Goal: Transaction & Acquisition: Book appointment/travel/reservation

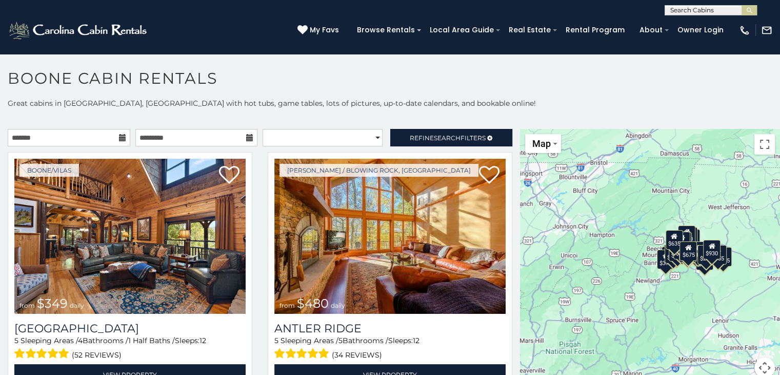
click at [119, 135] on icon at bounding box center [122, 137] width 7 height 7
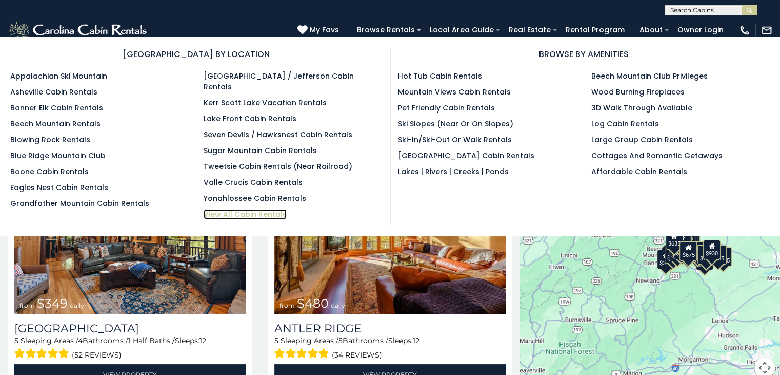
click at [266, 209] on link "View All Cabin Rentals" at bounding box center [245, 214] width 83 height 10
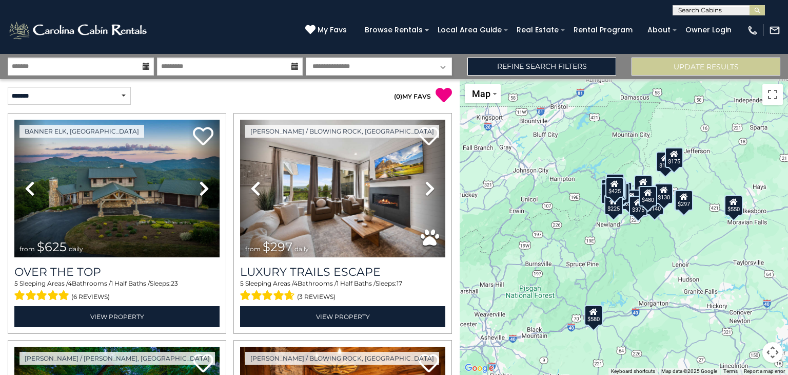
click at [146, 66] on icon at bounding box center [146, 66] width 7 height 7
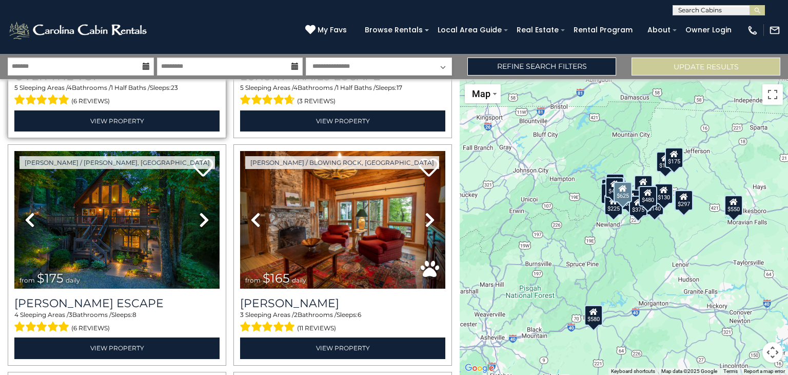
scroll to position [205, 0]
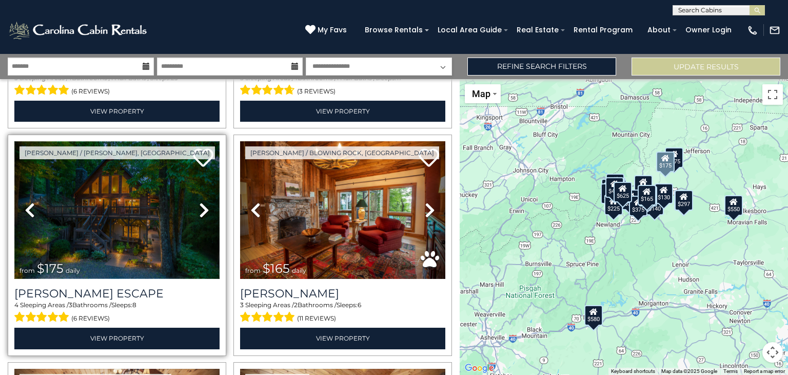
click at [127, 198] on img at bounding box center [116, 210] width 205 height 138
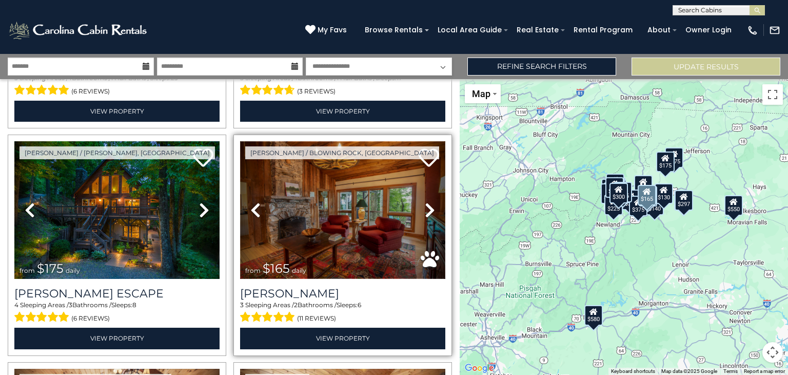
click at [352, 215] on img at bounding box center [342, 210] width 205 height 138
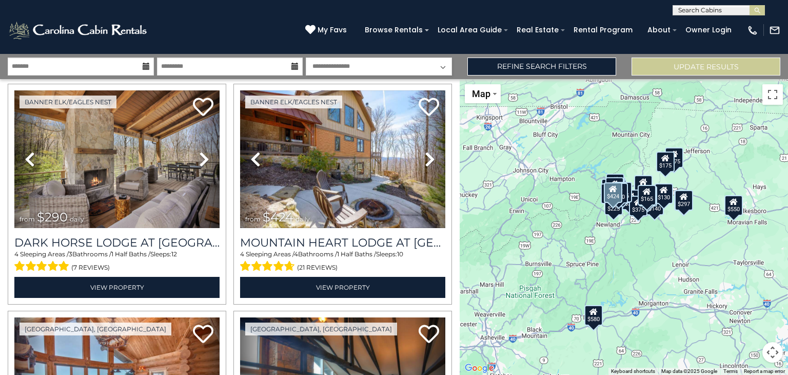
scroll to position [718, 0]
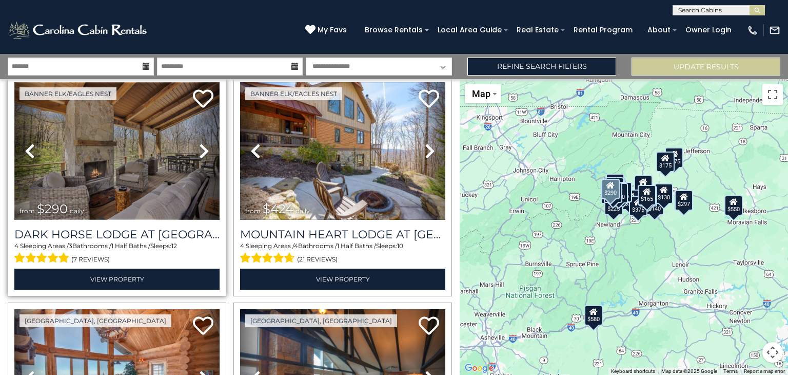
click at [133, 155] on img at bounding box center [116, 151] width 205 height 138
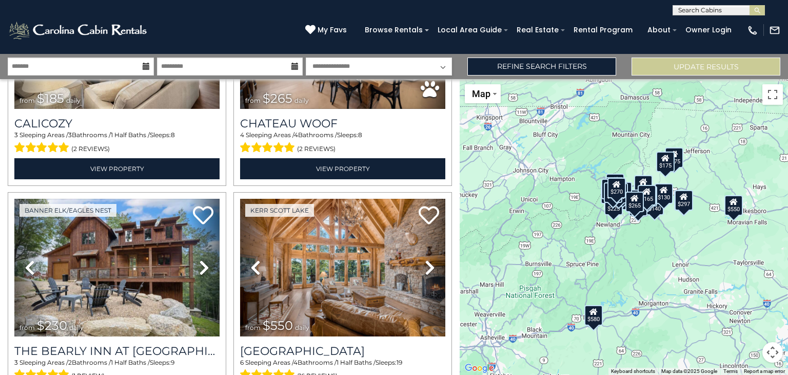
scroll to position [1334, 0]
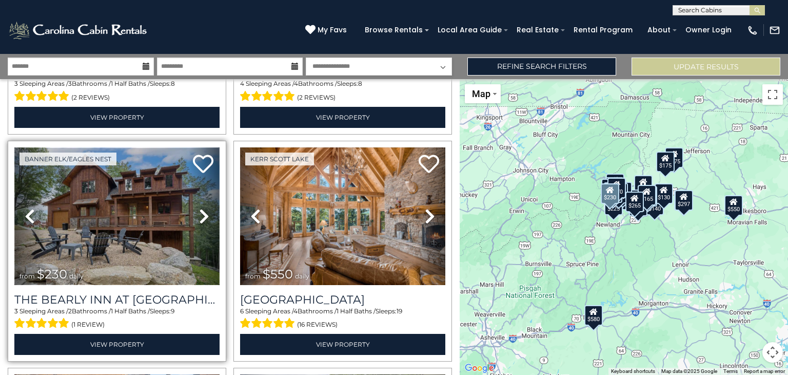
click at [134, 194] on img at bounding box center [116, 216] width 205 height 138
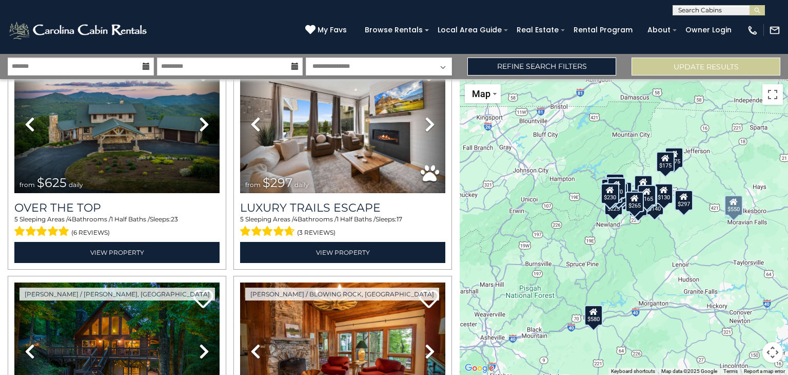
scroll to position [0, 0]
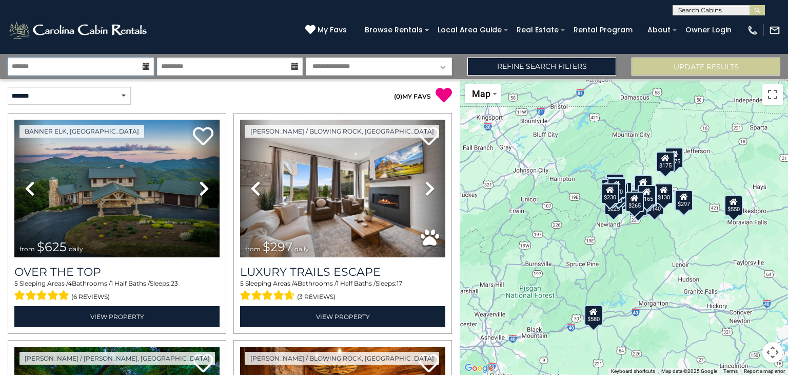
click at [33, 66] on input "text" at bounding box center [81, 66] width 146 height 18
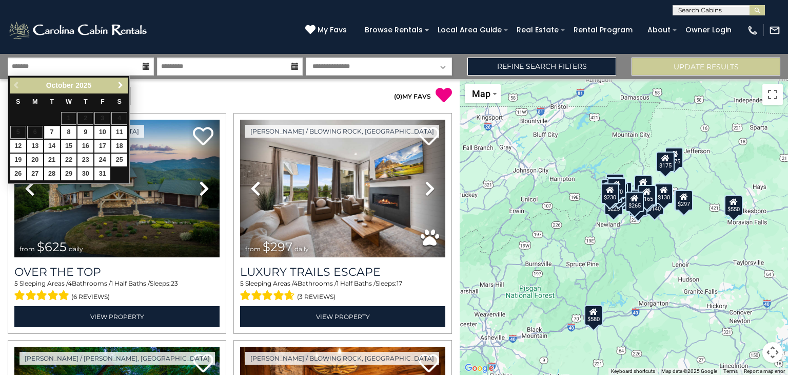
click at [120, 83] on span "Next" at bounding box center [120, 85] width 8 height 8
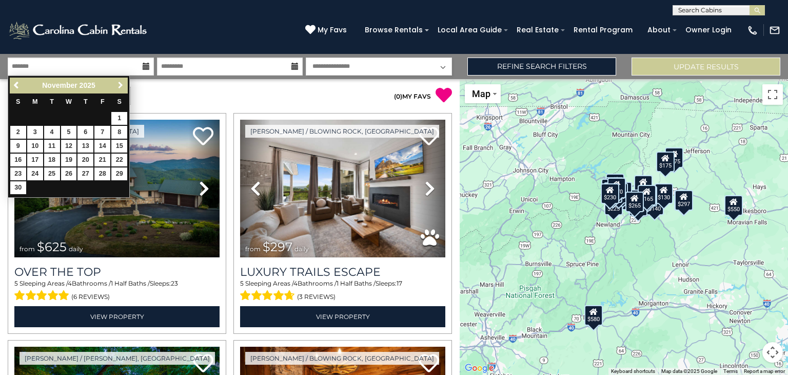
click at [120, 83] on span "Next" at bounding box center [120, 85] width 8 height 8
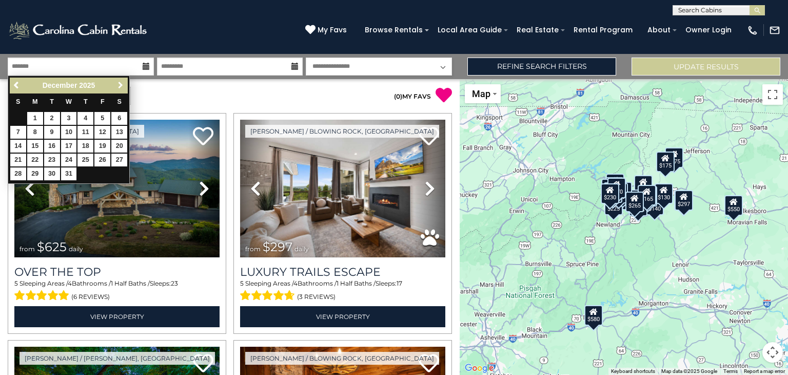
click at [120, 83] on span "Next" at bounding box center [120, 85] width 8 height 8
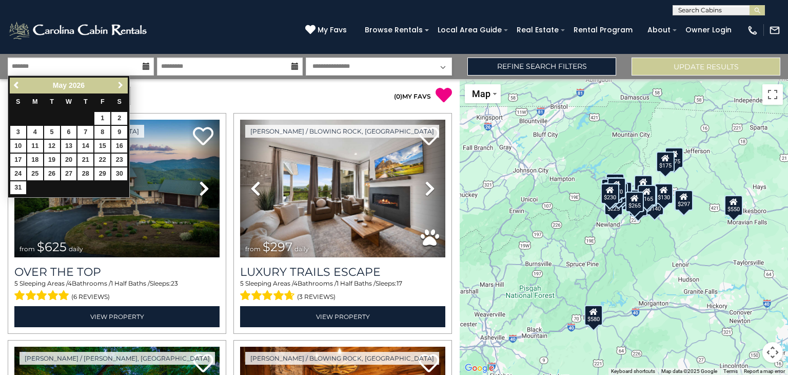
click at [120, 83] on span "Next" at bounding box center [120, 85] width 8 height 8
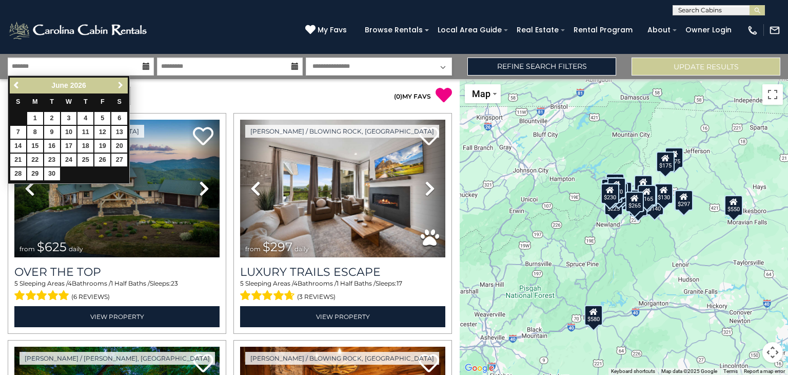
click at [120, 83] on span "Next" at bounding box center [120, 85] width 8 height 8
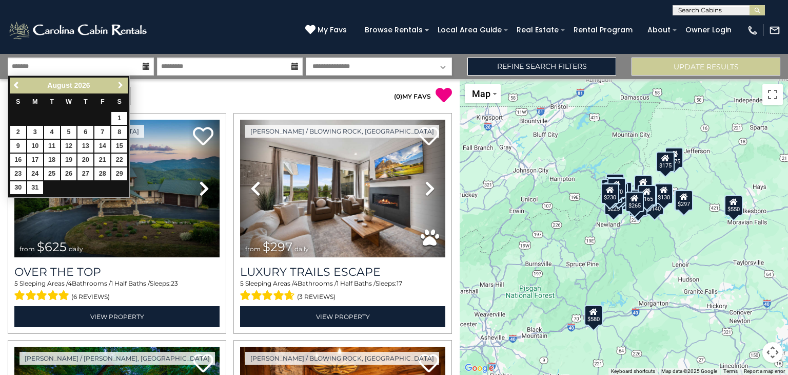
click at [120, 83] on span "Next" at bounding box center [120, 85] width 8 height 8
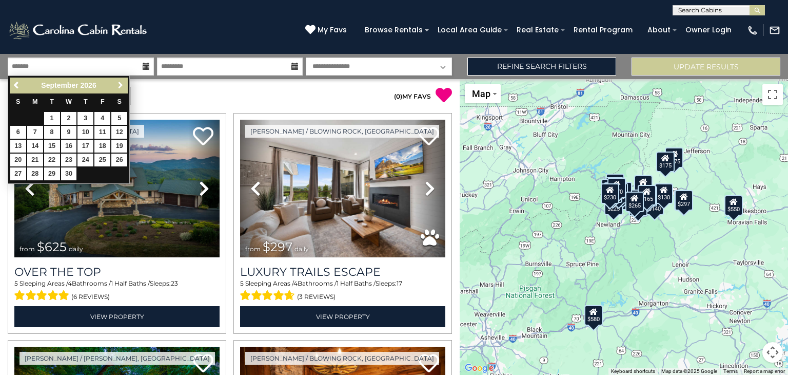
click at [120, 83] on span "Next" at bounding box center [120, 85] width 8 height 8
click at [102, 114] on link "2" at bounding box center [102, 118] width 16 height 13
type input "*******"
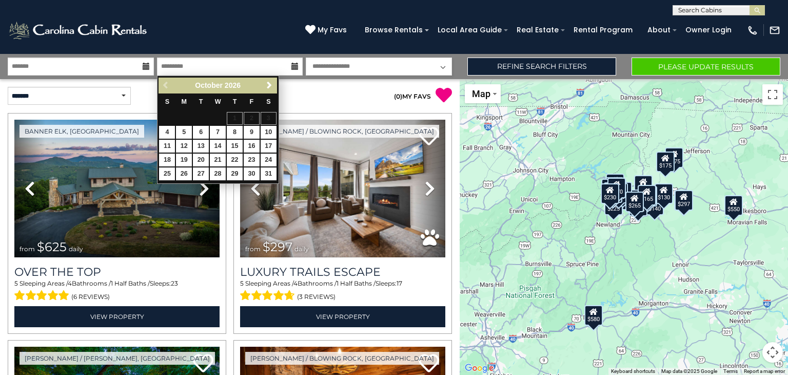
click at [307, 94] on p "( 0 ) MY FAVS" at bounding box center [341, 95] width 222 height 17
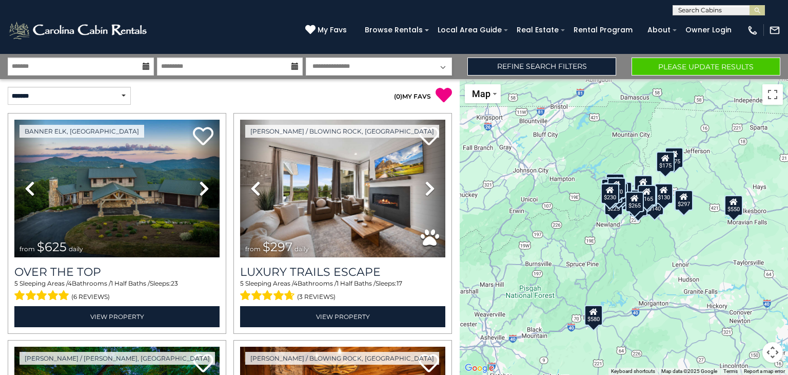
click at [294, 66] on icon at bounding box center [294, 66] width 7 height 7
click at [243, 70] on input "text" at bounding box center [230, 66] width 146 height 18
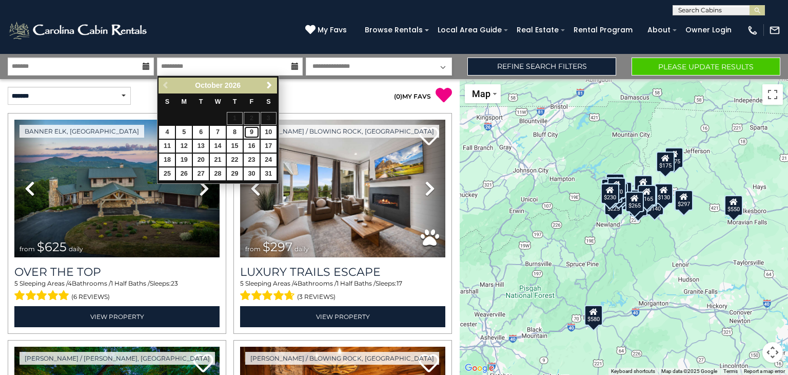
click at [251, 129] on link "9" at bounding box center [252, 132] width 16 height 13
type input "*******"
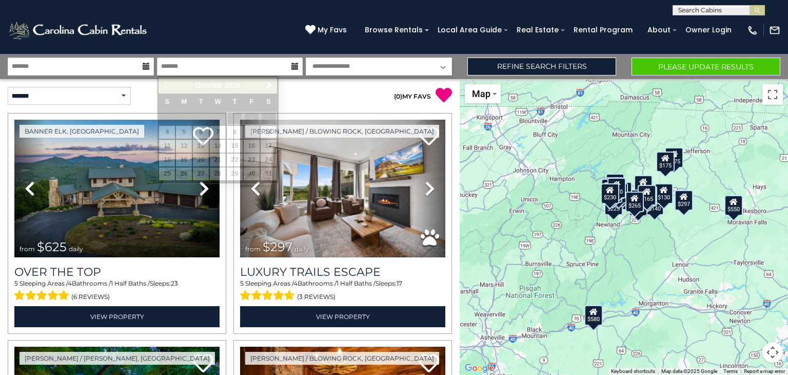
click at [251, 129] on link "9" at bounding box center [252, 132] width 16 height 13
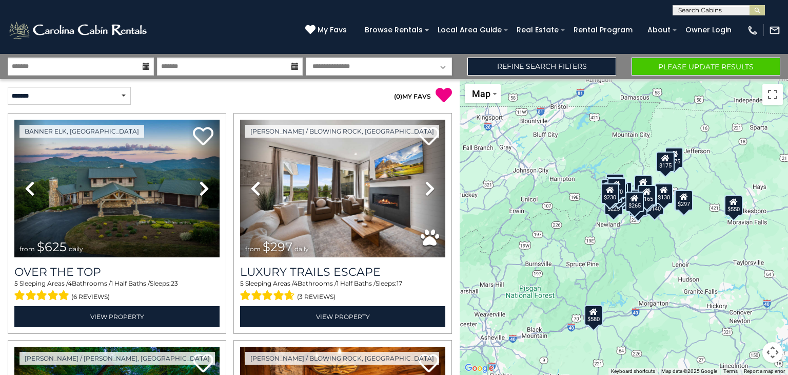
click at [441, 64] on select "**********" at bounding box center [379, 66] width 146 height 18
select select "*"
click at [306, 57] on select "**********" at bounding box center [379, 66] width 146 height 18
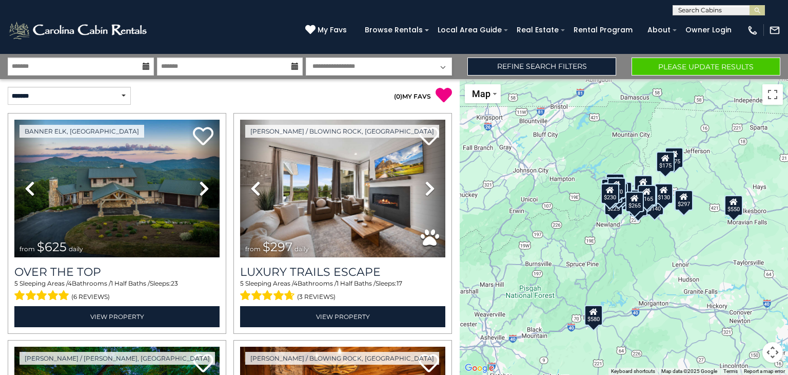
click at [443, 66] on select "**********" at bounding box center [379, 66] width 146 height 18
click at [306, 57] on select "**********" at bounding box center [379, 66] width 146 height 18
click at [704, 66] on button "Please Update Results" at bounding box center [706, 66] width 149 height 18
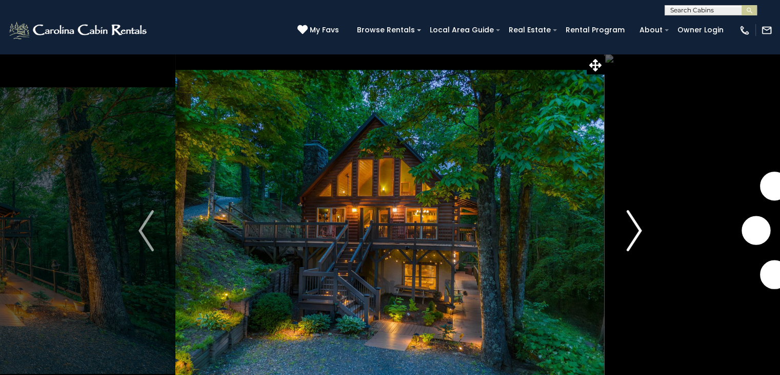
click at [631, 221] on img "Next" at bounding box center [633, 230] width 15 height 41
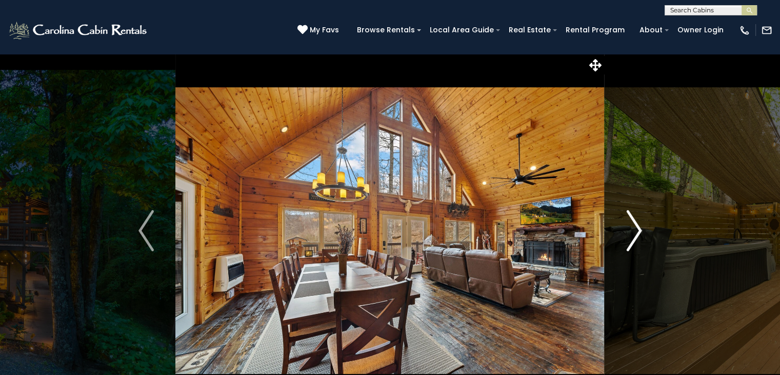
click at [631, 221] on img "Next" at bounding box center [633, 230] width 15 height 41
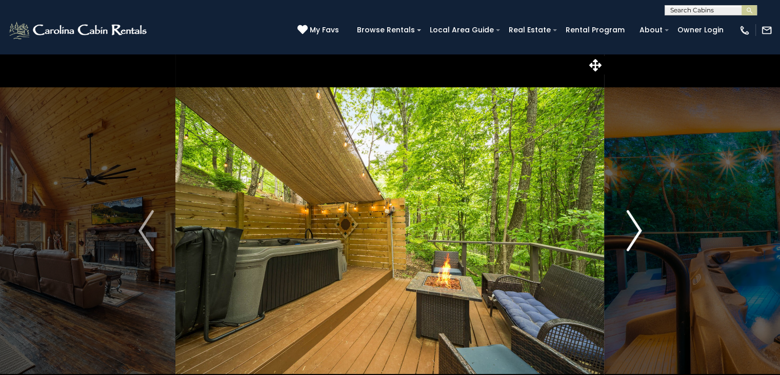
click at [631, 221] on img "Next" at bounding box center [633, 230] width 15 height 41
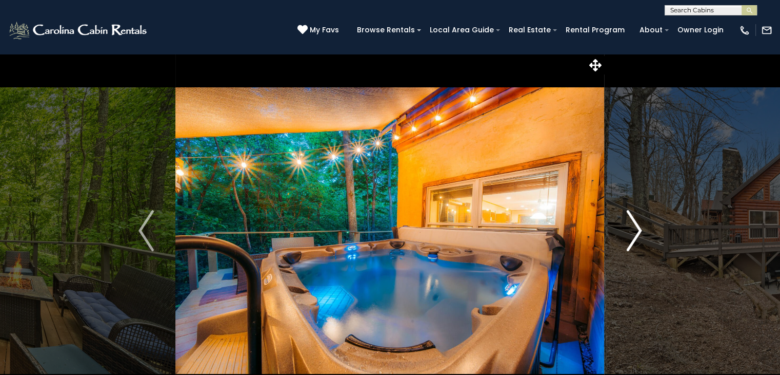
click at [631, 221] on img "Next" at bounding box center [633, 230] width 15 height 41
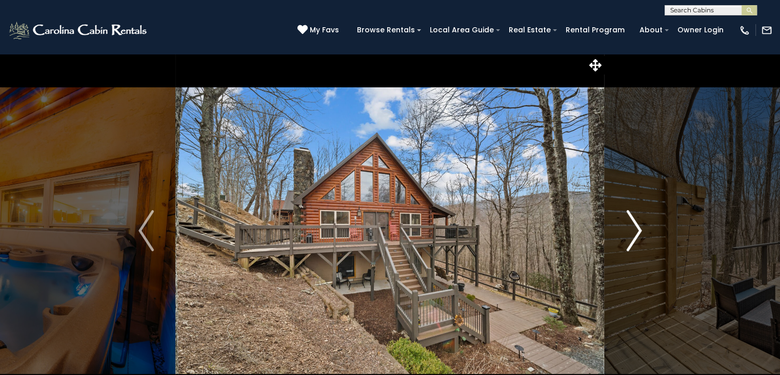
click at [631, 221] on img "Next" at bounding box center [633, 230] width 15 height 41
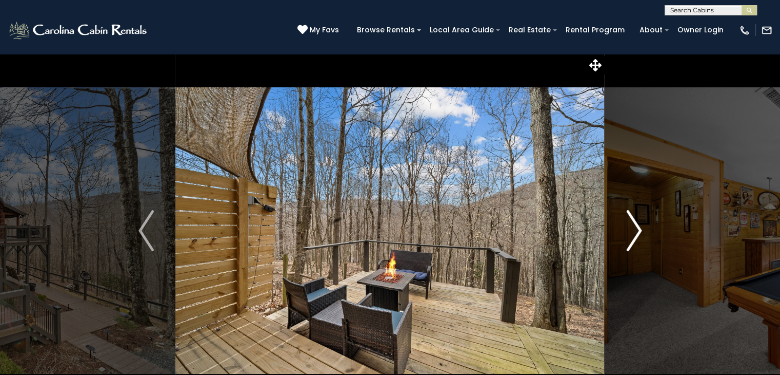
click at [631, 221] on img "Next" at bounding box center [633, 230] width 15 height 41
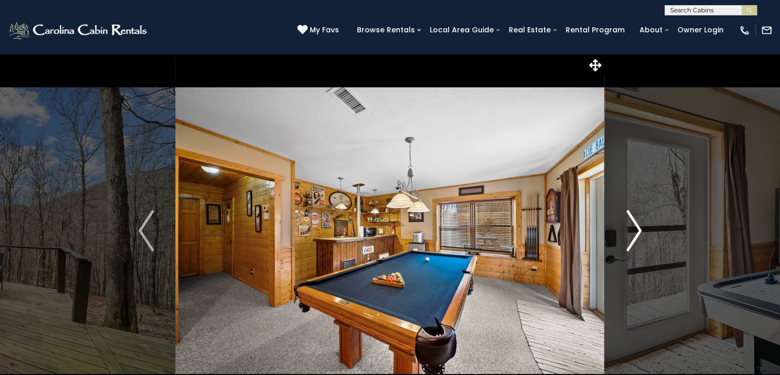
click at [631, 221] on img "Next" at bounding box center [633, 230] width 15 height 41
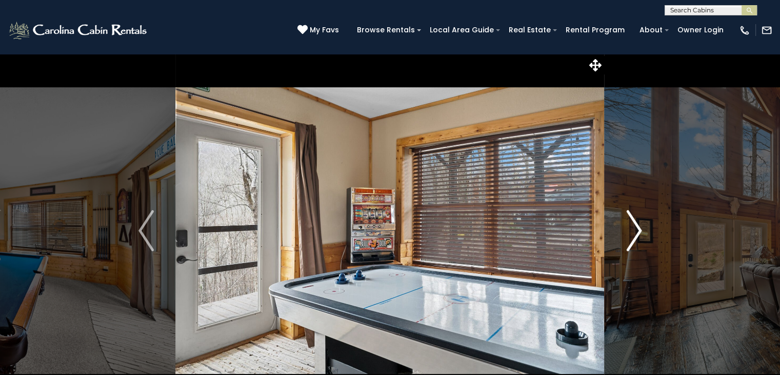
click at [631, 221] on img "Next" at bounding box center [633, 230] width 15 height 41
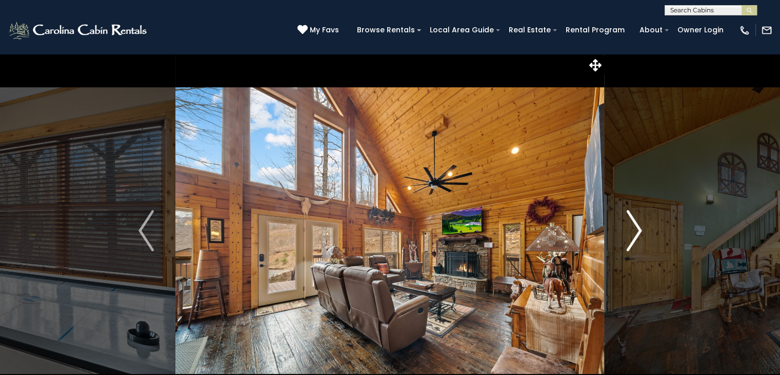
click at [631, 221] on img "Next" at bounding box center [633, 230] width 15 height 41
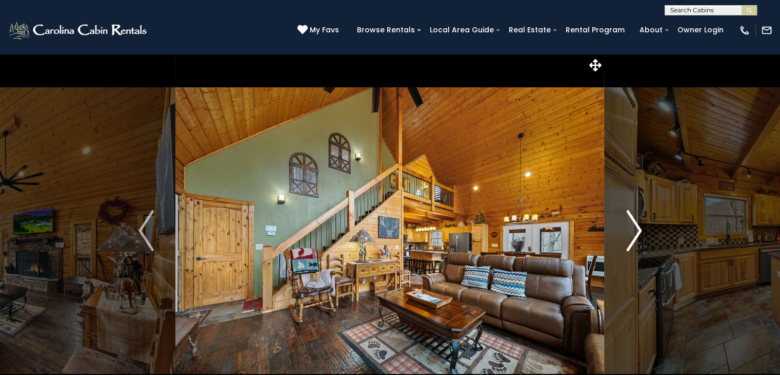
click at [639, 226] on img "Next" at bounding box center [633, 230] width 15 height 41
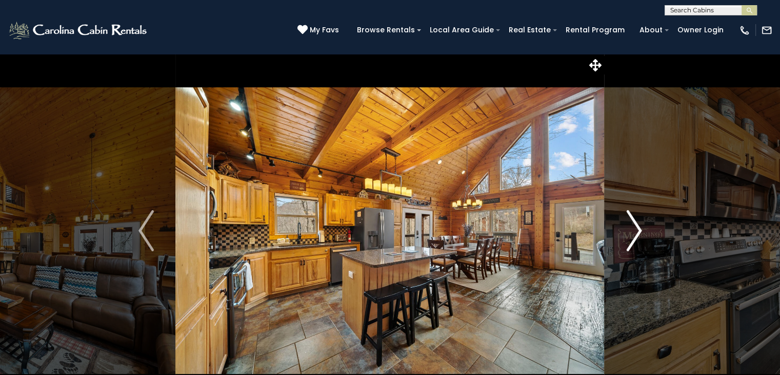
click at [639, 226] on img "Next" at bounding box center [633, 230] width 15 height 41
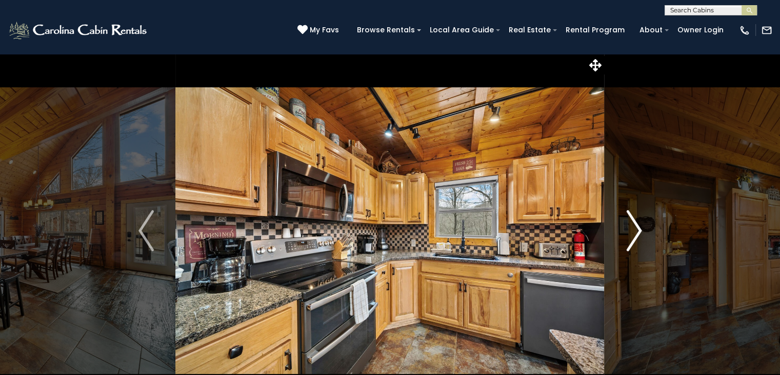
click at [639, 226] on img "Next" at bounding box center [633, 230] width 15 height 41
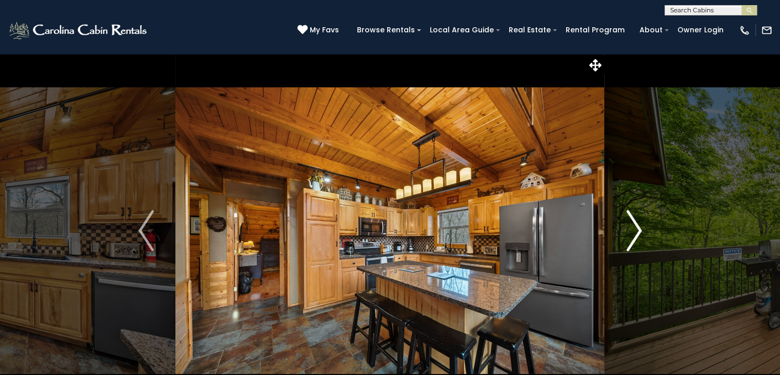
click at [639, 226] on img "Next" at bounding box center [633, 230] width 15 height 41
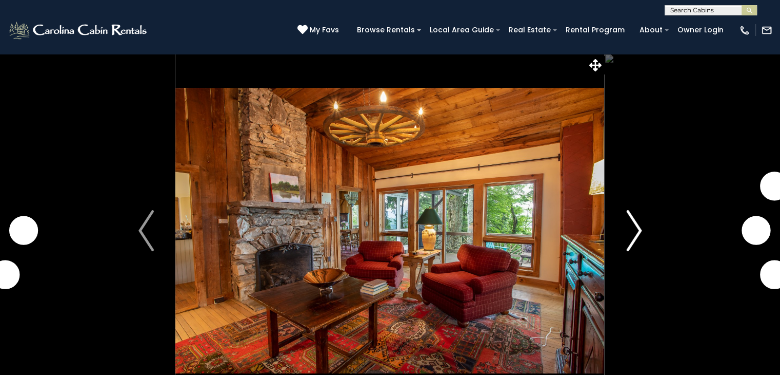
click at [634, 226] on img "Next" at bounding box center [633, 230] width 15 height 41
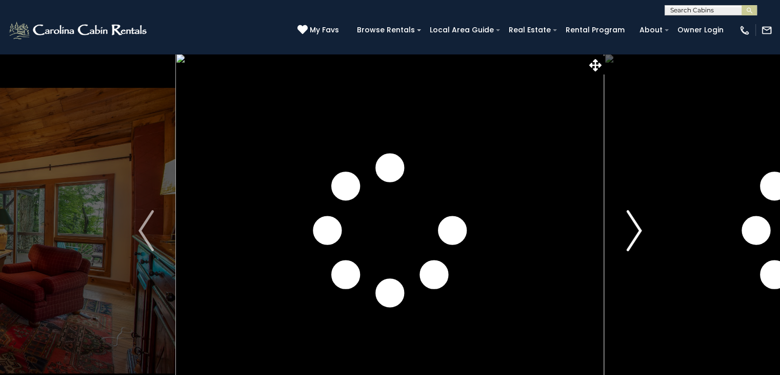
click at [634, 226] on img "Next" at bounding box center [633, 230] width 15 height 41
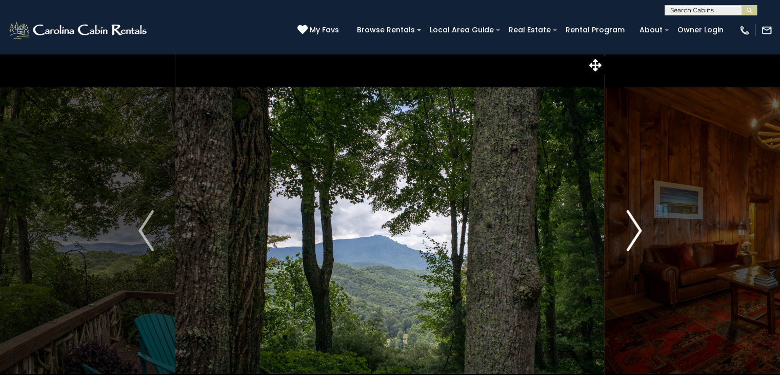
click at [636, 229] on img "Next" at bounding box center [633, 230] width 15 height 41
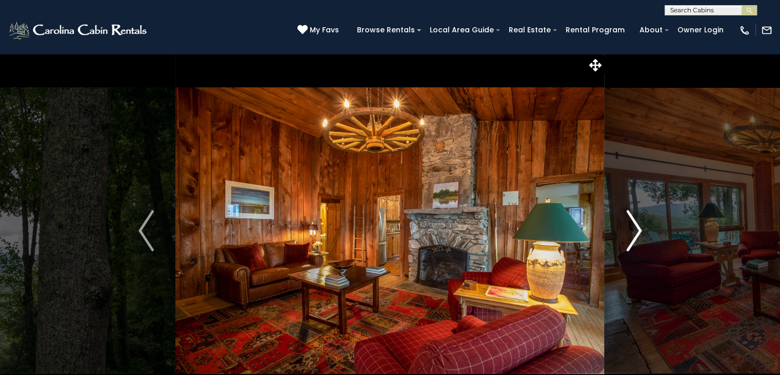
click at [636, 229] on img "Next" at bounding box center [633, 230] width 15 height 41
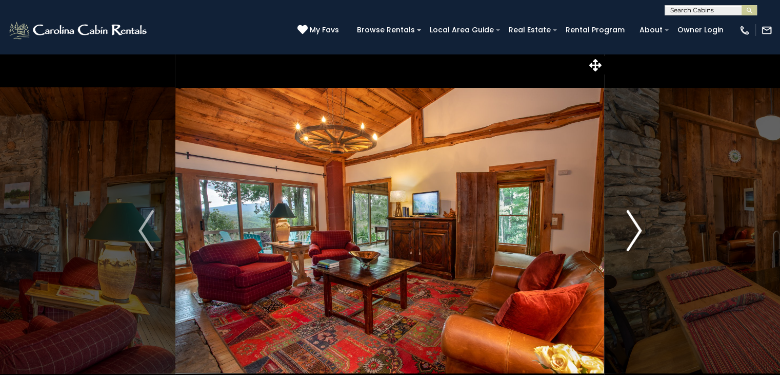
click at [636, 229] on img "Next" at bounding box center [633, 230] width 15 height 41
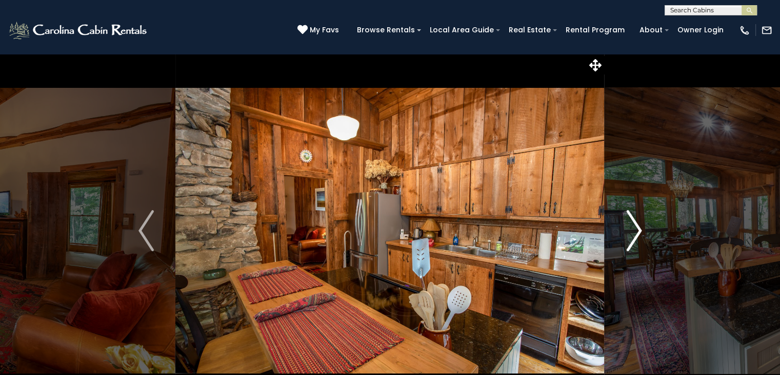
click at [636, 229] on img "Next" at bounding box center [633, 230] width 15 height 41
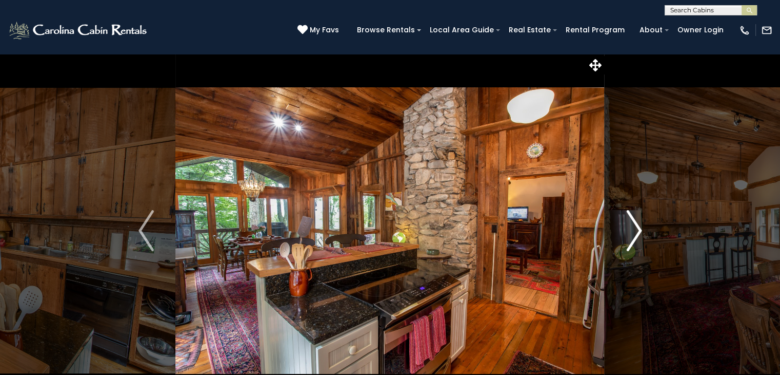
click at [636, 229] on img "Next" at bounding box center [633, 230] width 15 height 41
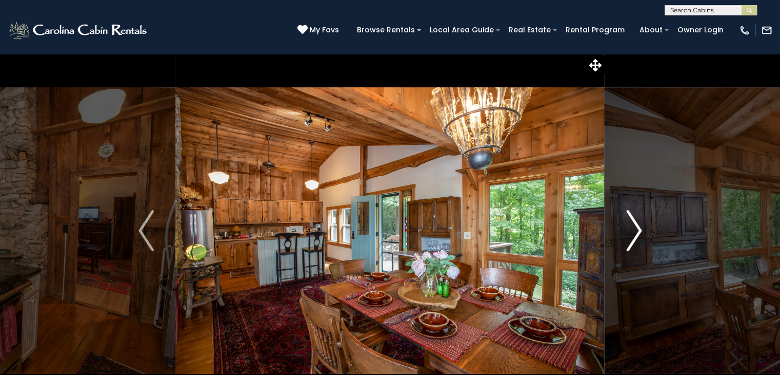
click at [636, 229] on img "Next" at bounding box center [633, 230] width 15 height 41
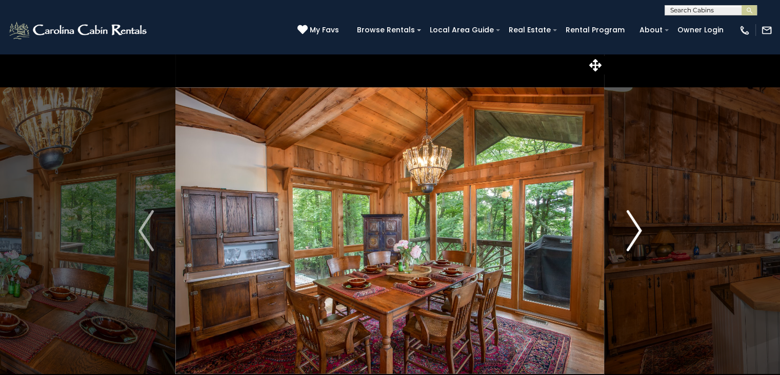
click at [636, 229] on img "Next" at bounding box center [633, 230] width 15 height 41
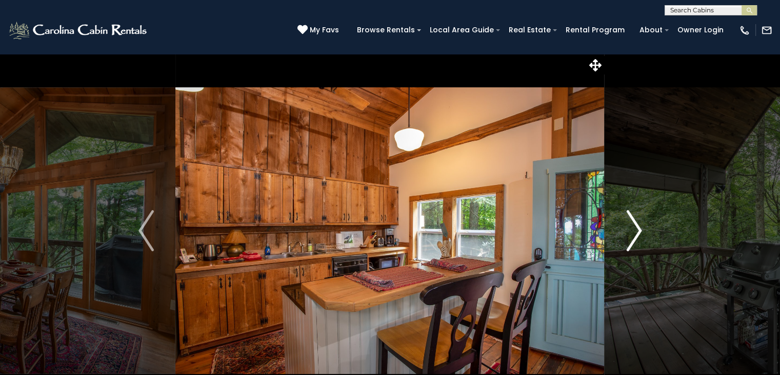
click at [636, 229] on img "Next" at bounding box center [633, 230] width 15 height 41
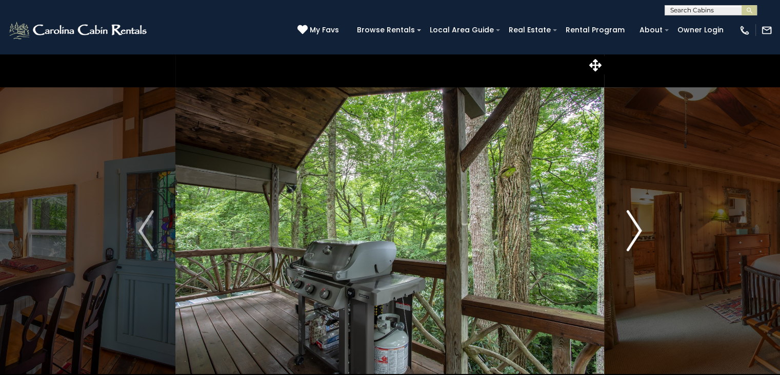
click at [636, 229] on img "Next" at bounding box center [633, 230] width 15 height 41
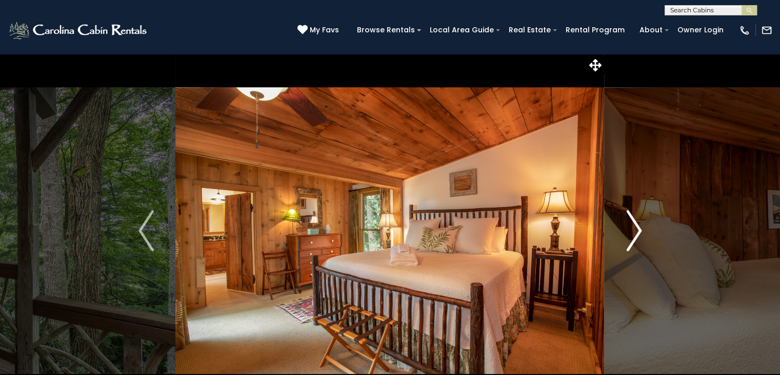
click at [636, 229] on img "Next" at bounding box center [633, 230] width 15 height 41
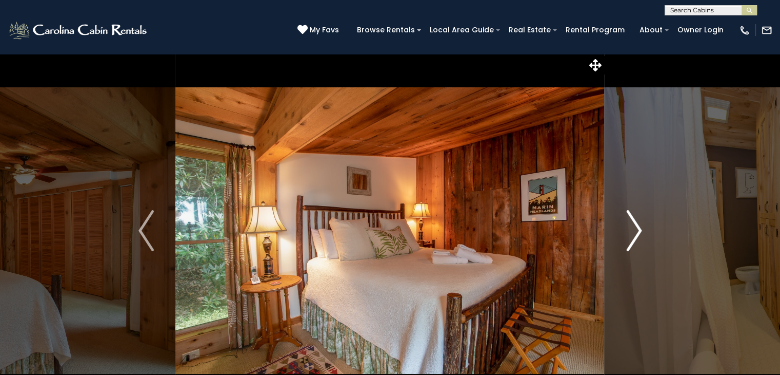
click at [636, 229] on img "Next" at bounding box center [633, 230] width 15 height 41
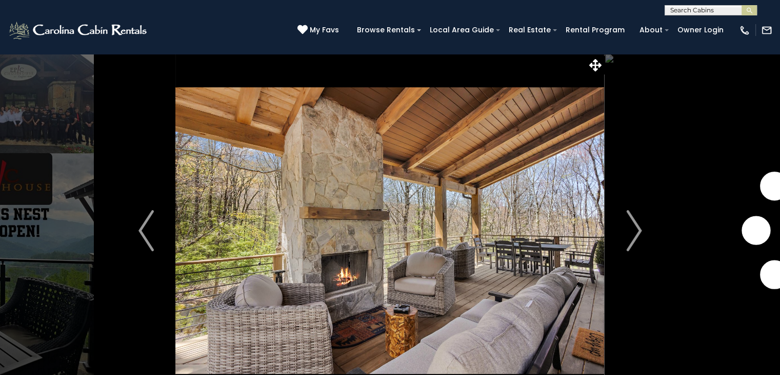
click at [632, 226] on img "Next" at bounding box center [633, 230] width 15 height 41
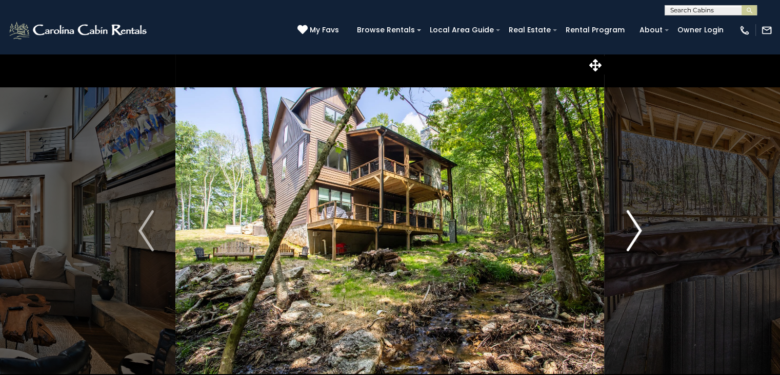
click at [636, 224] on img "Next" at bounding box center [633, 230] width 15 height 41
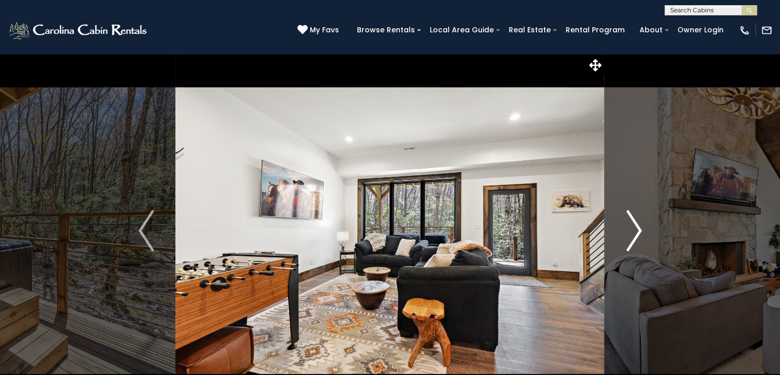
click at [635, 224] on img "Next" at bounding box center [633, 230] width 15 height 41
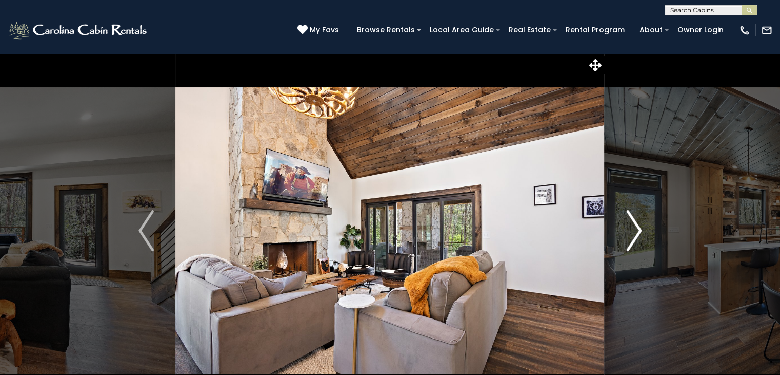
click at [635, 224] on img "Next" at bounding box center [633, 230] width 15 height 41
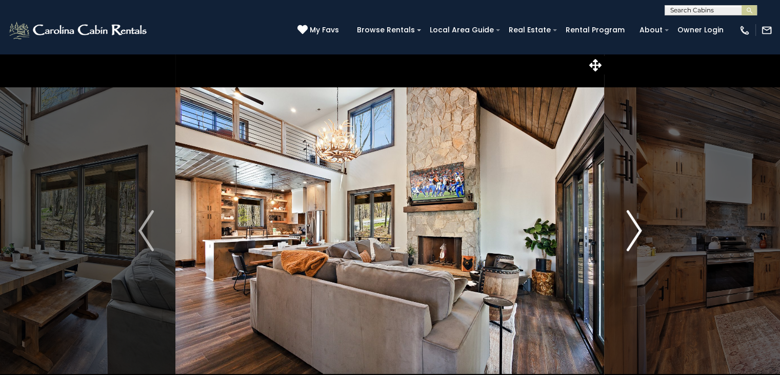
click at [632, 223] on img "Next" at bounding box center [633, 230] width 15 height 41
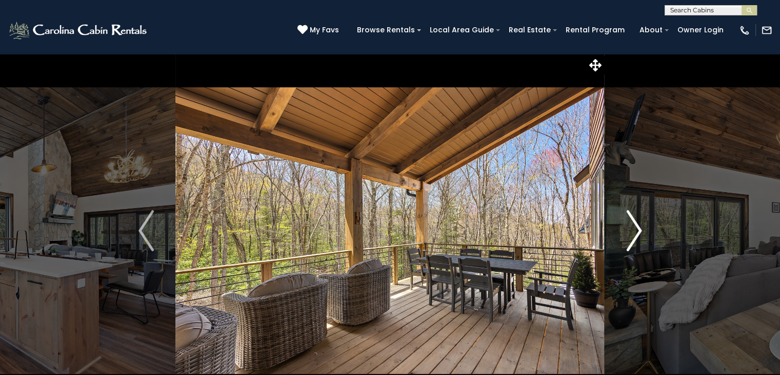
click at [632, 223] on img "Next" at bounding box center [633, 230] width 15 height 41
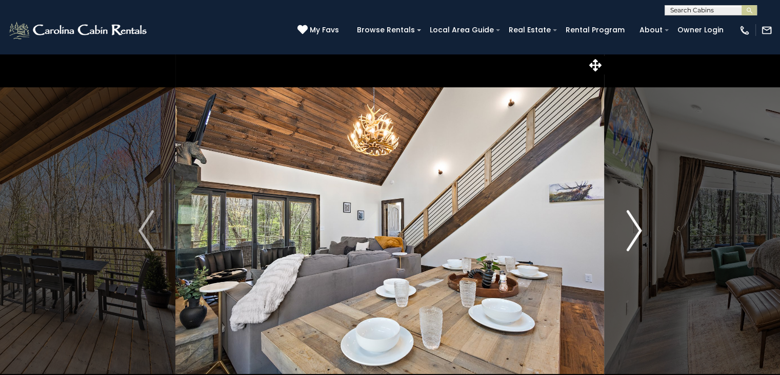
click at [632, 223] on img "Next" at bounding box center [633, 230] width 15 height 41
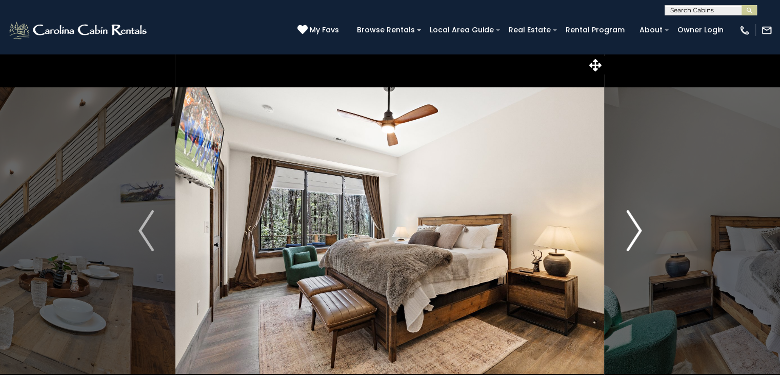
click at [632, 223] on img "Next" at bounding box center [633, 230] width 15 height 41
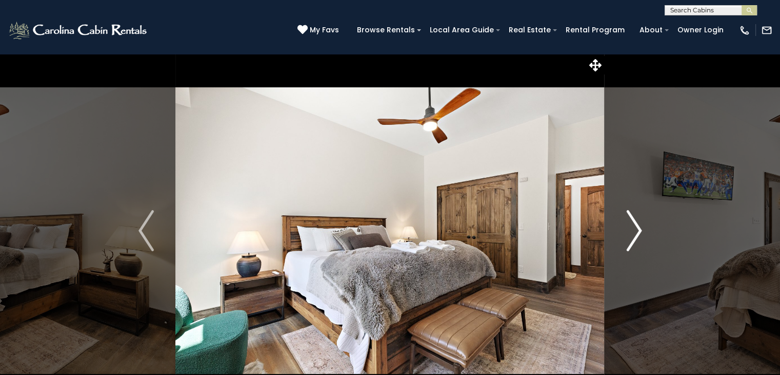
click at [632, 223] on img "Next" at bounding box center [633, 230] width 15 height 41
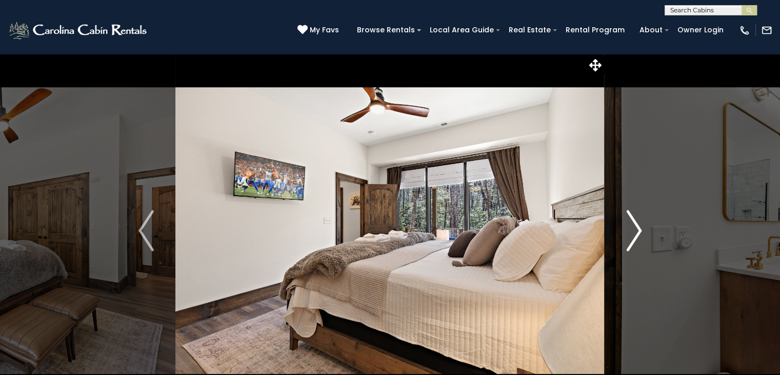
click at [632, 223] on img "Next" at bounding box center [633, 230] width 15 height 41
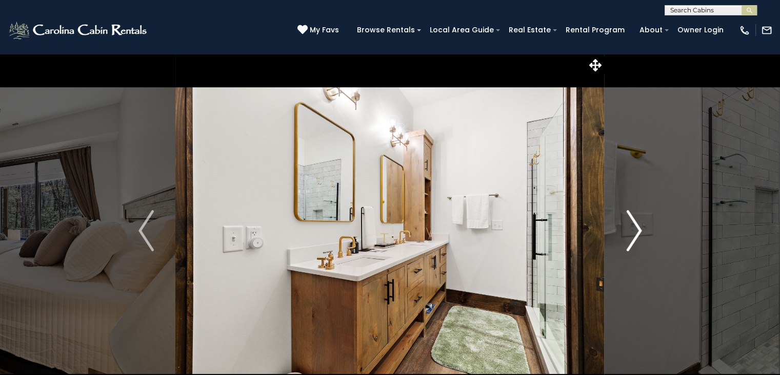
click at [632, 223] on img "Next" at bounding box center [633, 230] width 15 height 41
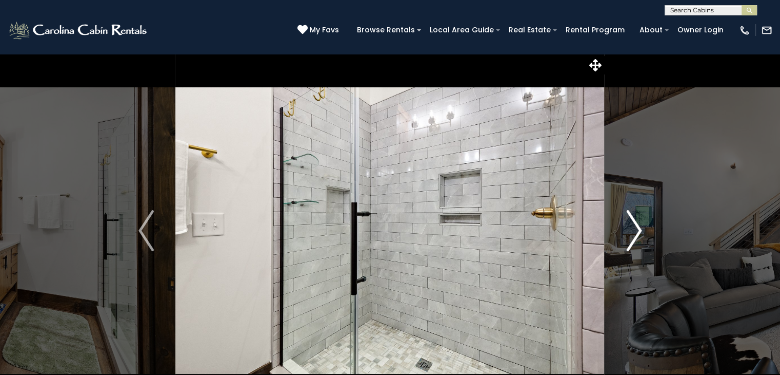
click at [632, 223] on img "Next" at bounding box center [633, 230] width 15 height 41
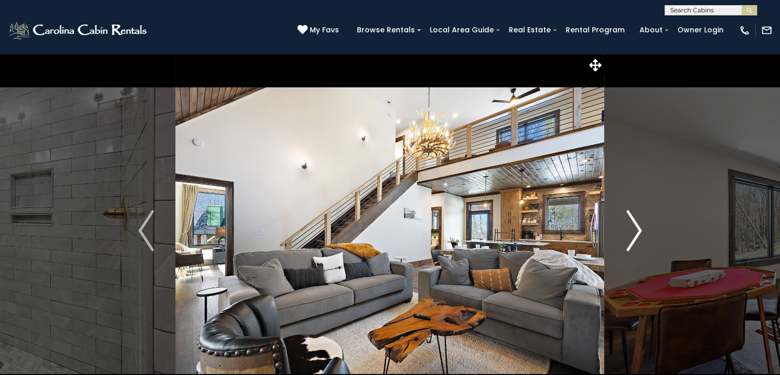
click at [632, 223] on img "Next" at bounding box center [633, 230] width 15 height 41
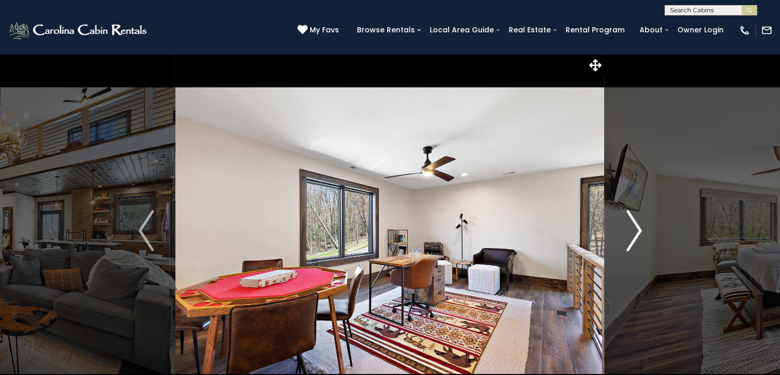
click at [632, 223] on img "Next" at bounding box center [633, 230] width 15 height 41
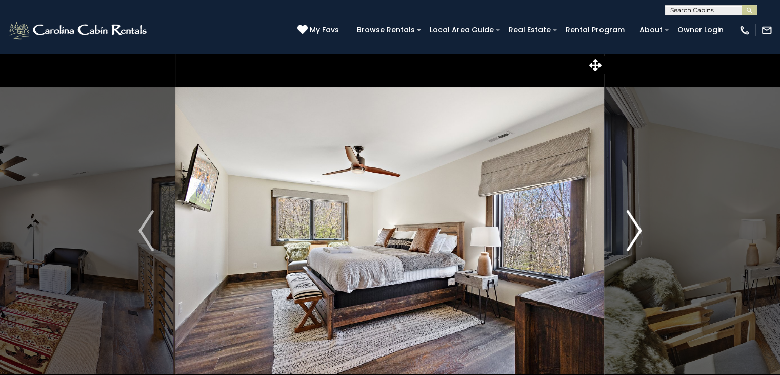
click at [632, 223] on img "Next" at bounding box center [633, 230] width 15 height 41
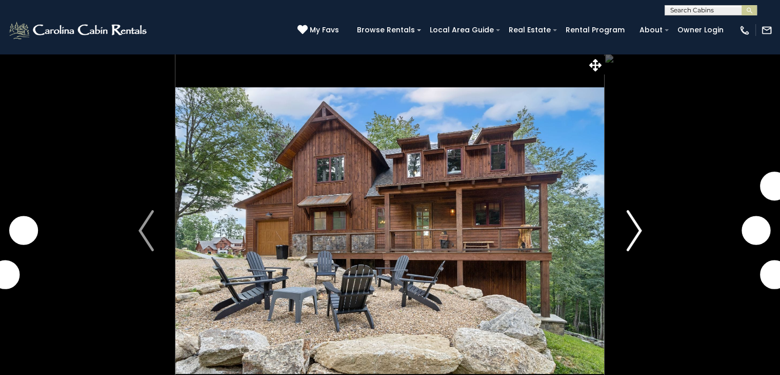
click at [632, 229] on img "Next" at bounding box center [633, 230] width 15 height 41
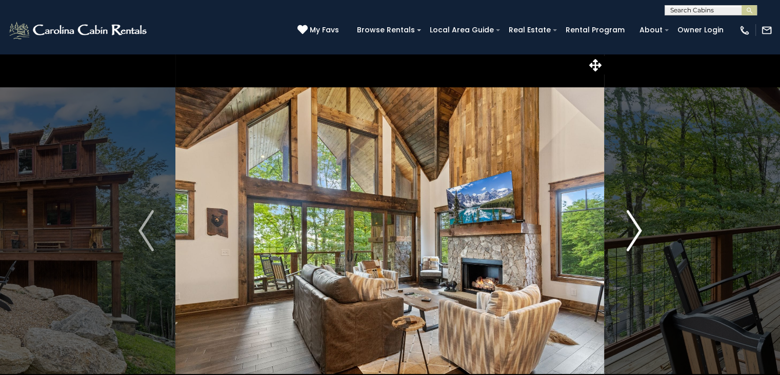
click at [632, 229] on img "Next" at bounding box center [633, 230] width 15 height 41
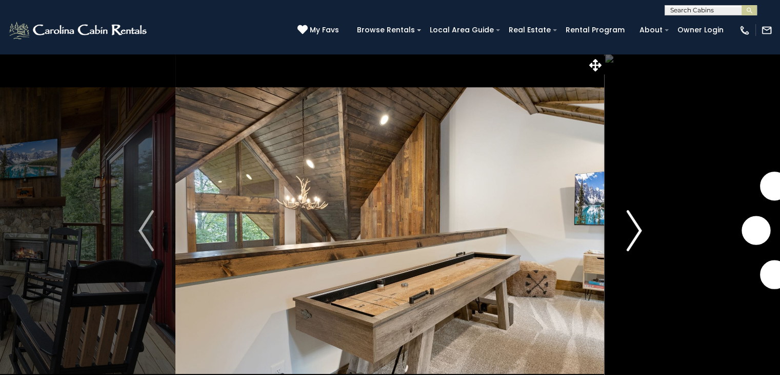
click at [632, 229] on img "Next" at bounding box center [633, 230] width 15 height 41
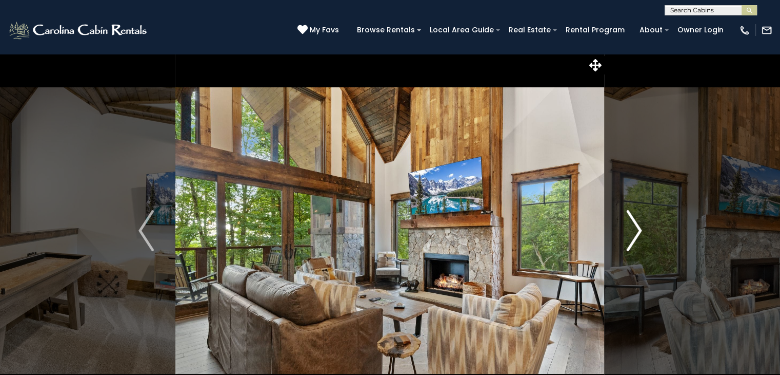
click at [632, 229] on img "Next" at bounding box center [633, 230] width 15 height 41
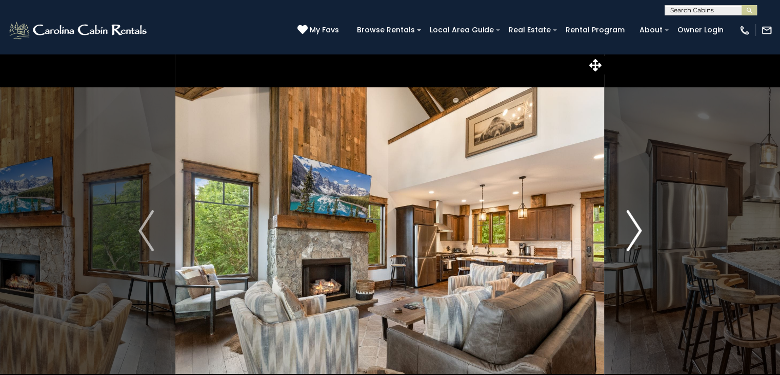
click at [632, 229] on img "Next" at bounding box center [633, 230] width 15 height 41
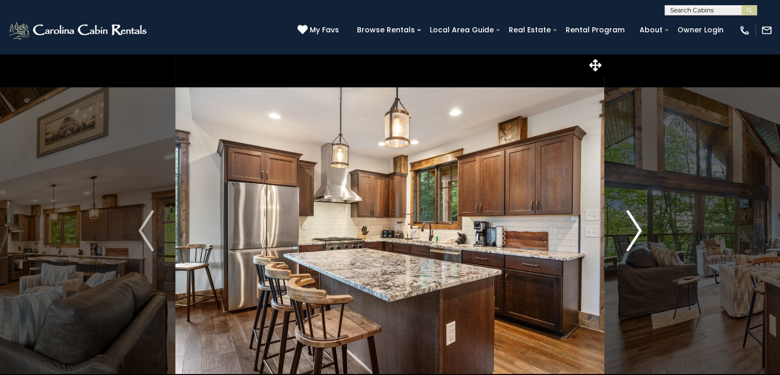
click at [632, 229] on img "Next" at bounding box center [633, 230] width 15 height 41
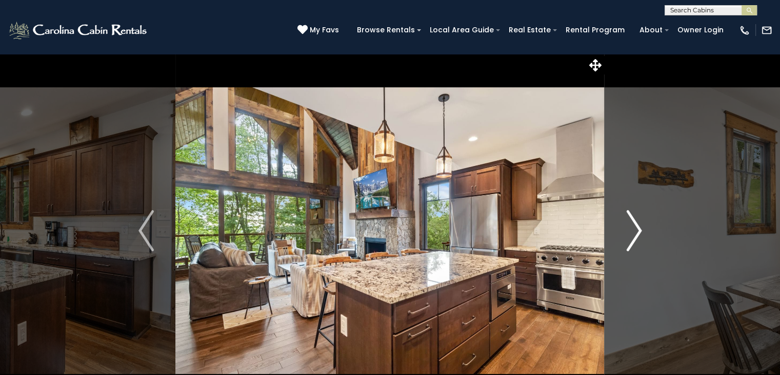
click at [632, 229] on img "Next" at bounding box center [633, 230] width 15 height 41
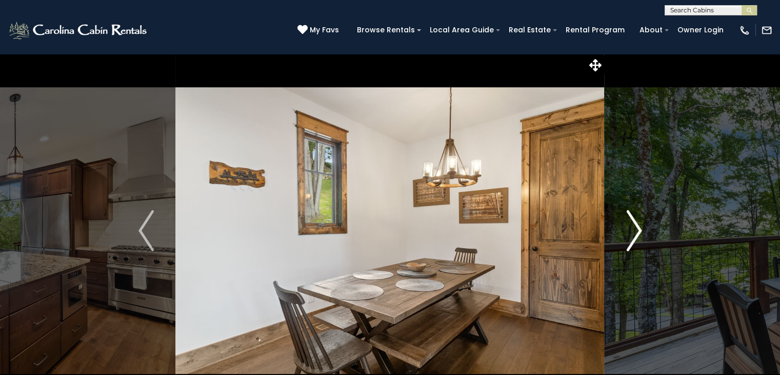
click at [632, 229] on img "Next" at bounding box center [633, 230] width 15 height 41
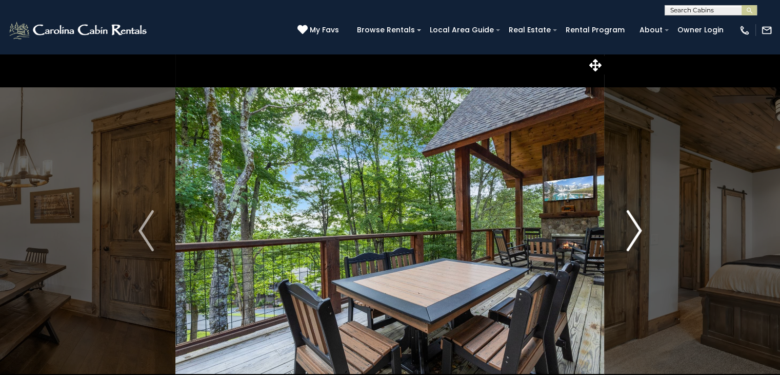
click at [632, 226] on img "Next" at bounding box center [633, 230] width 15 height 41
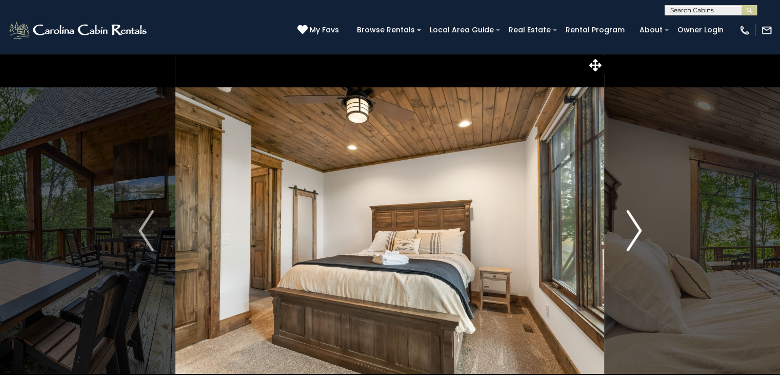
click at [632, 226] on img "Next" at bounding box center [633, 230] width 15 height 41
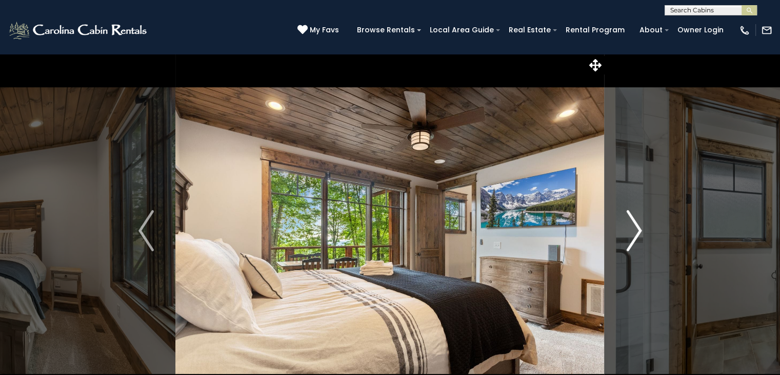
click at [632, 226] on img "Next" at bounding box center [633, 230] width 15 height 41
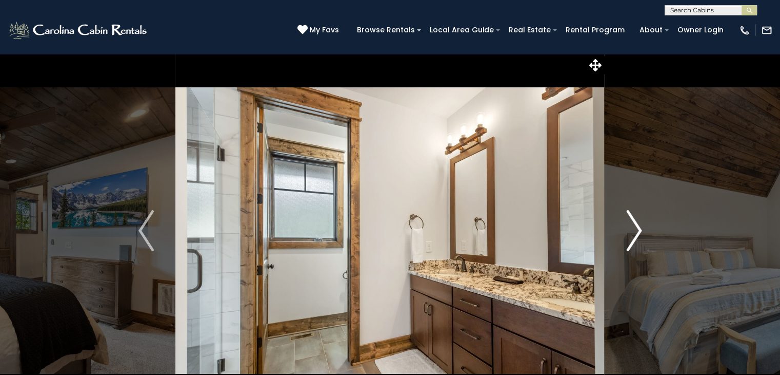
click at [632, 226] on img "Next" at bounding box center [633, 230] width 15 height 41
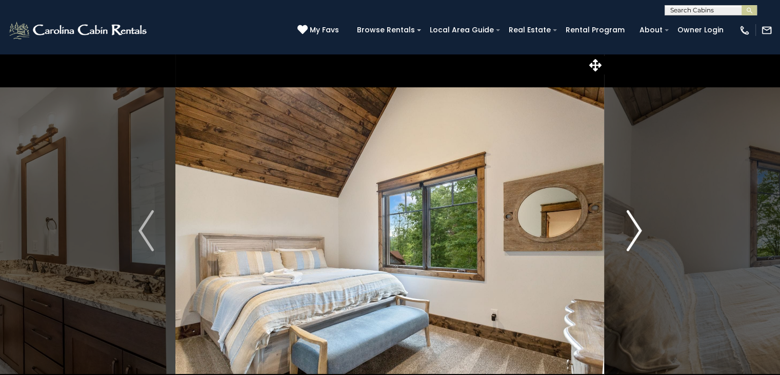
click at [632, 226] on img "Next" at bounding box center [633, 230] width 15 height 41
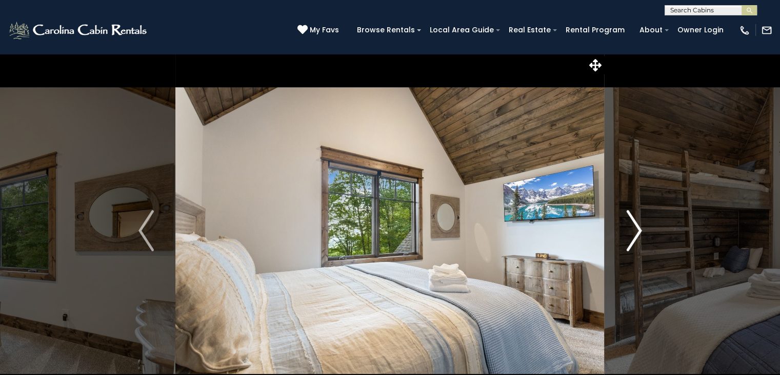
click at [632, 226] on img "Next" at bounding box center [633, 230] width 15 height 41
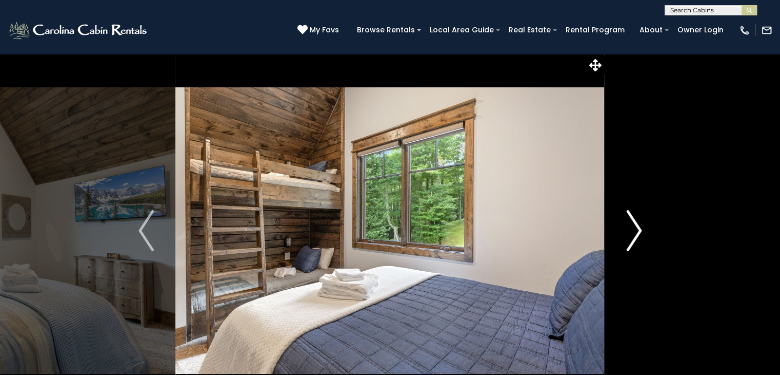
click at [633, 221] on img "Next" at bounding box center [633, 230] width 15 height 41
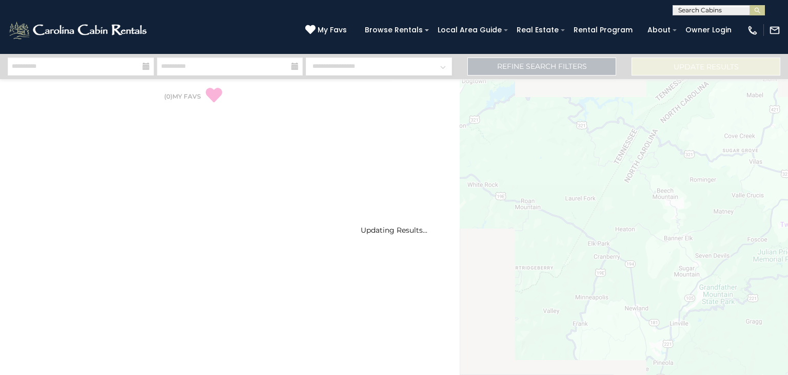
select select "*"
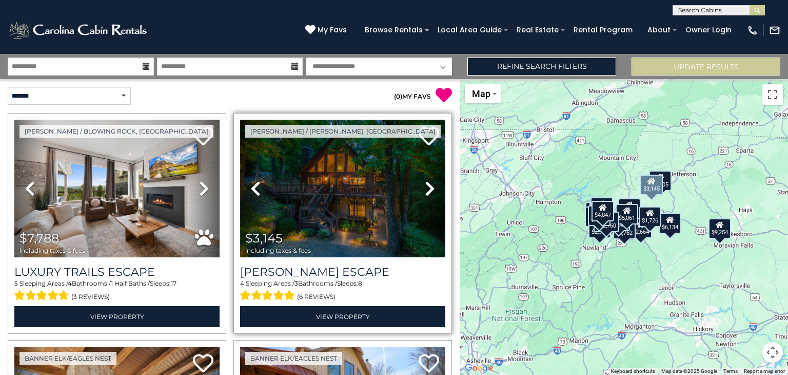
click at [349, 186] on img at bounding box center [342, 189] width 205 height 138
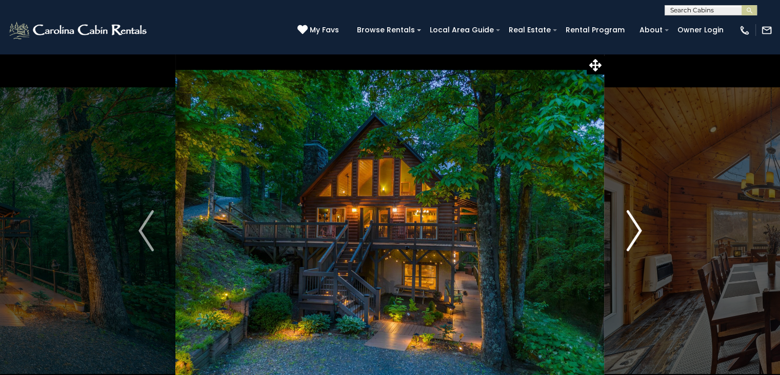
click at [636, 225] on img "Next" at bounding box center [633, 230] width 15 height 41
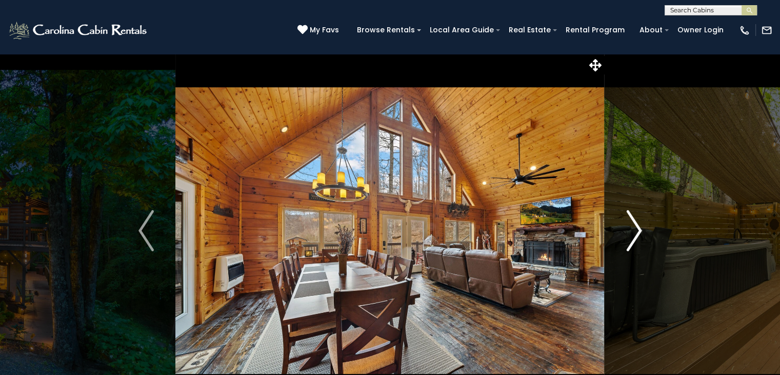
click at [636, 225] on img "Next" at bounding box center [633, 230] width 15 height 41
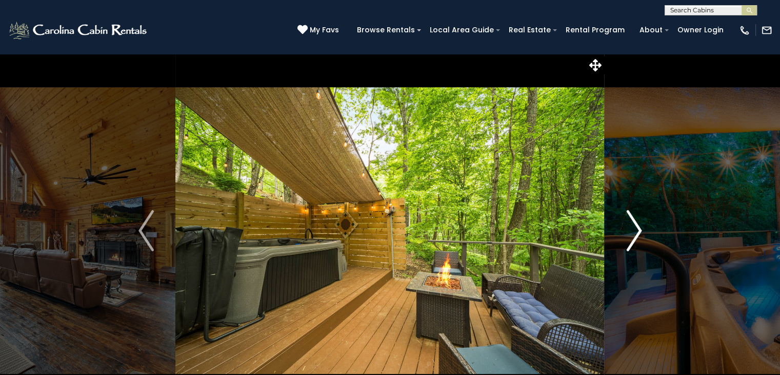
click at [636, 225] on img "Next" at bounding box center [633, 230] width 15 height 41
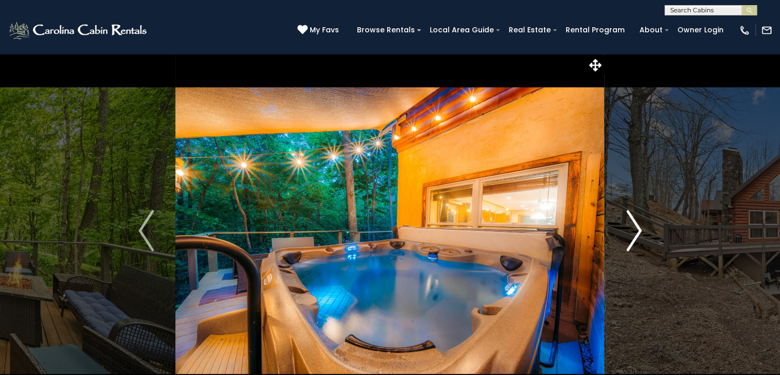
click at [636, 225] on img "Next" at bounding box center [633, 230] width 15 height 41
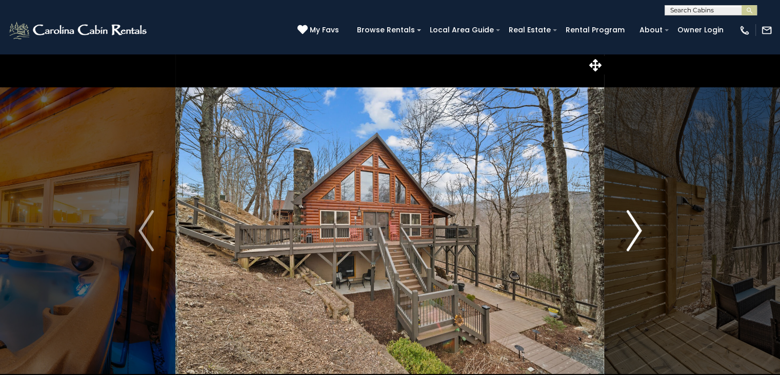
click at [636, 225] on img "Next" at bounding box center [633, 230] width 15 height 41
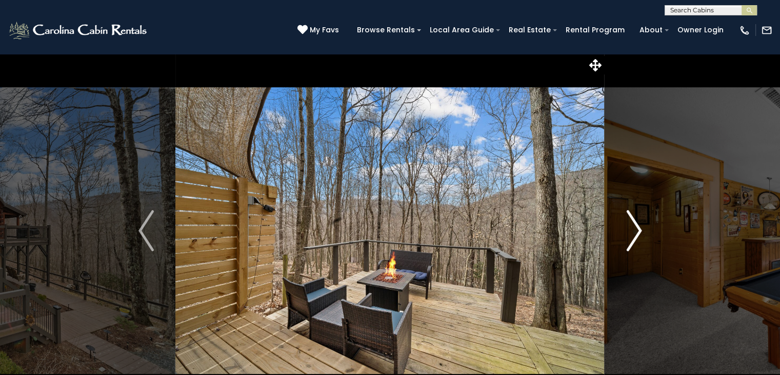
click at [636, 225] on img "Next" at bounding box center [633, 230] width 15 height 41
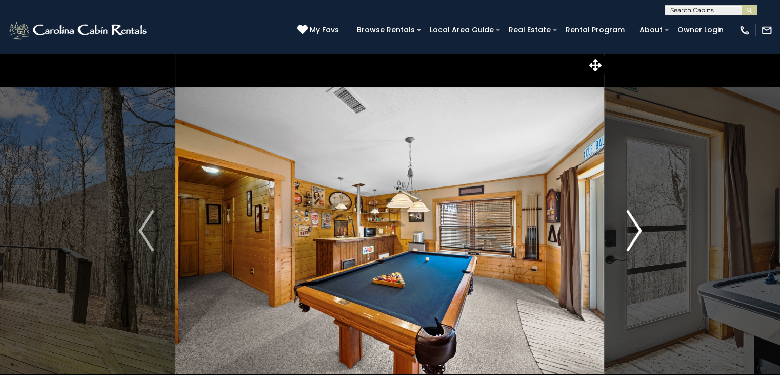
click at [636, 225] on img "Next" at bounding box center [633, 230] width 15 height 41
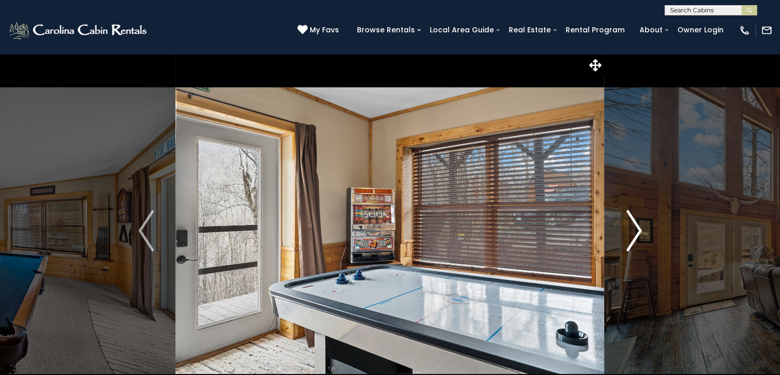
click at [636, 225] on img "Next" at bounding box center [633, 230] width 15 height 41
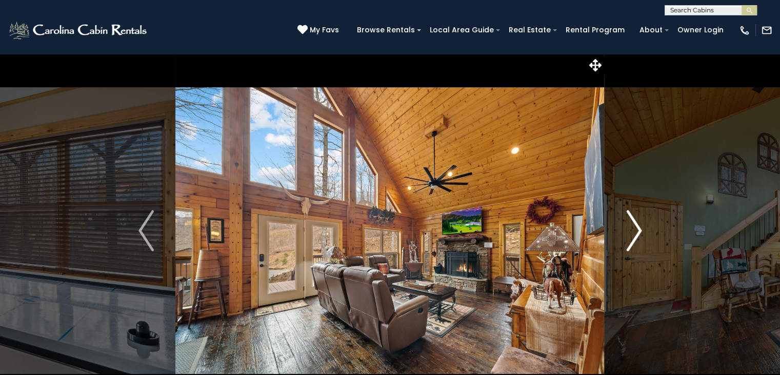
click at [636, 225] on img "Next" at bounding box center [633, 230] width 15 height 41
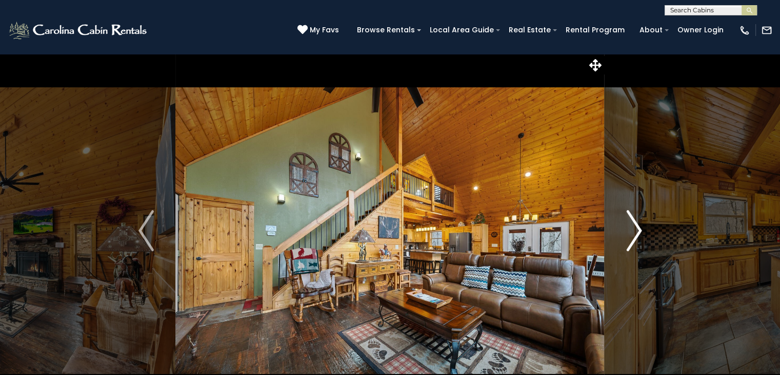
click at [636, 225] on img "Next" at bounding box center [633, 230] width 15 height 41
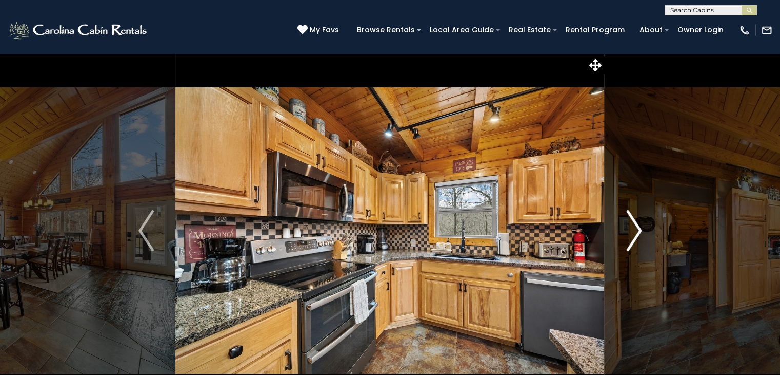
click at [632, 229] on img "Next" at bounding box center [633, 230] width 15 height 41
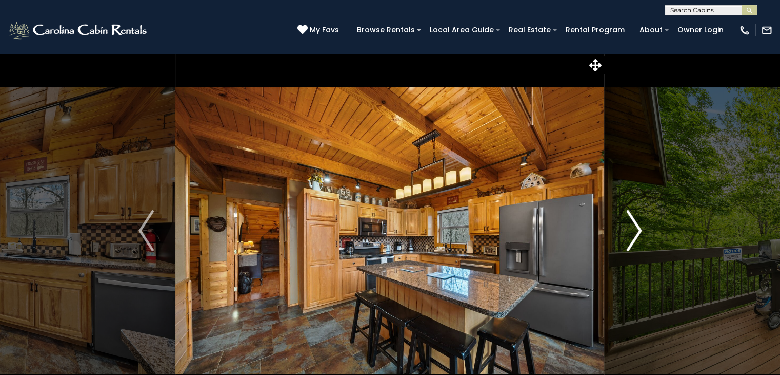
click at [632, 229] on img "Next" at bounding box center [633, 230] width 15 height 41
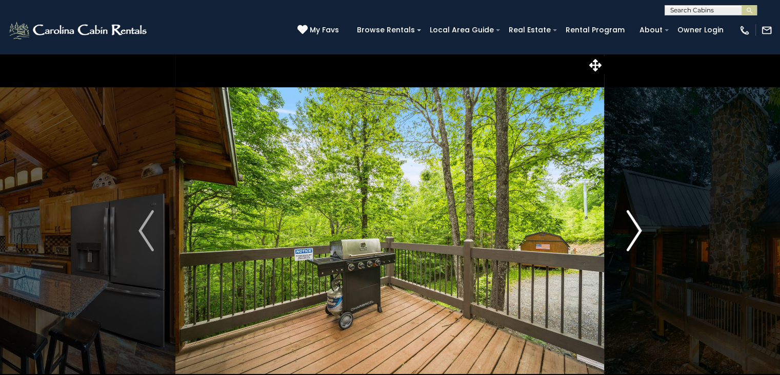
click at [632, 229] on img "Next" at bounding box center [633, 230] width 15 height 41
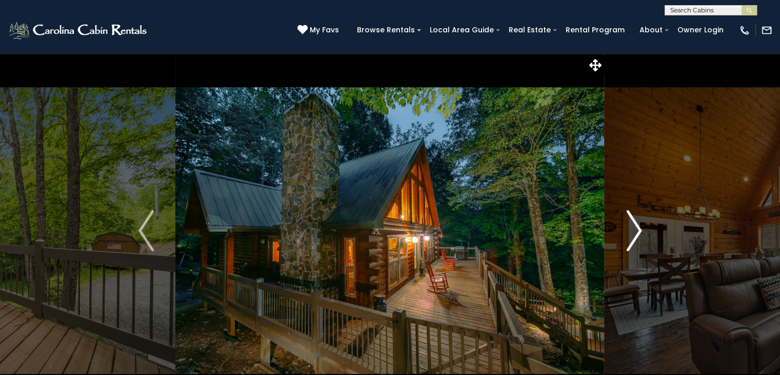
click at [632, 229] on img "Next" at bounding box center [633, 230] width 15 height 41
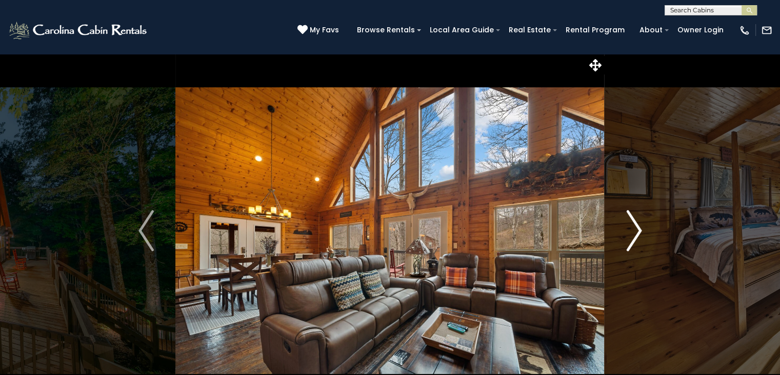
click at [632, 229] on img "Next" at bounding box center [633, 230] width 15 height 41
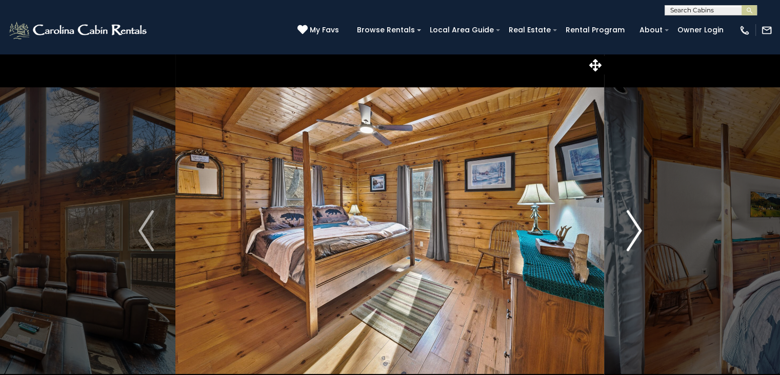
click at [632, 229] on img "Next" at bounding box center [633, 230] width 15 height 41
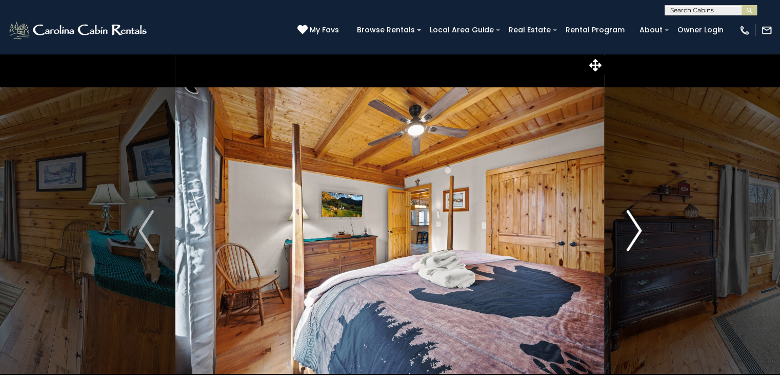
click at [632, 229] on img "Next" at bounding box center [633, 230] width 15 height 41
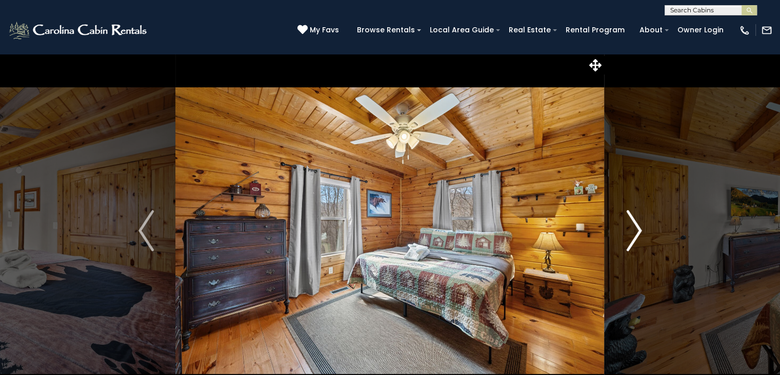
click at [632, 229] on img "Next" at bounding box center [633, 230] width 15 height 41
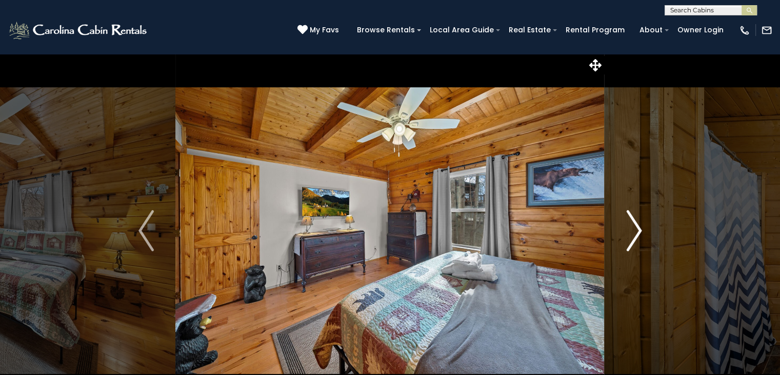
click at [632, 229] on img "Next" at bounding box center [633, 230] width 15 height 41
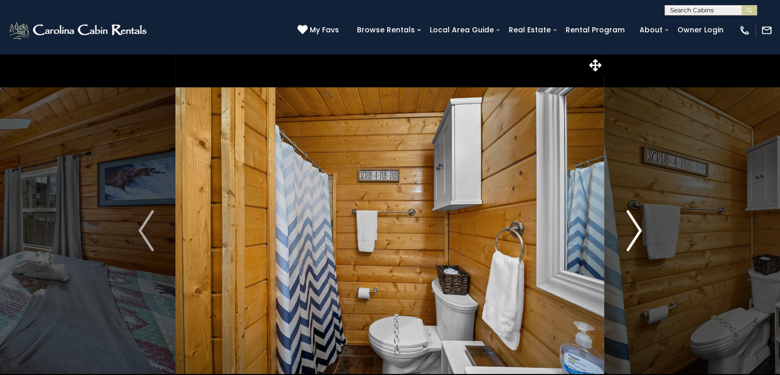
click at [632, 229] on img "Next" at bounding box center [633, 230] width 15 height 41
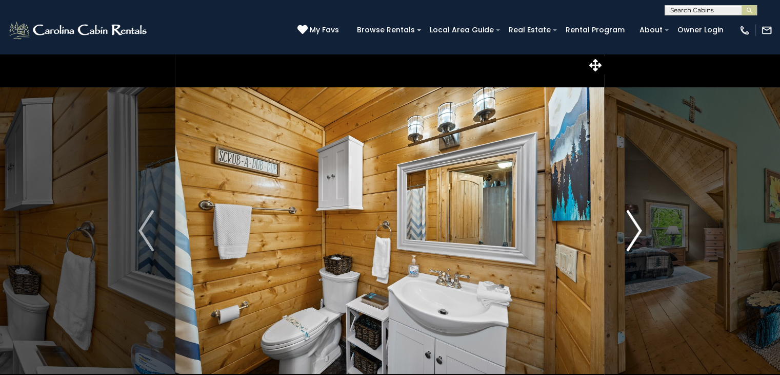
click at [632, 229] on img "Next" at bounding box center [633, 230] width 15 height 41
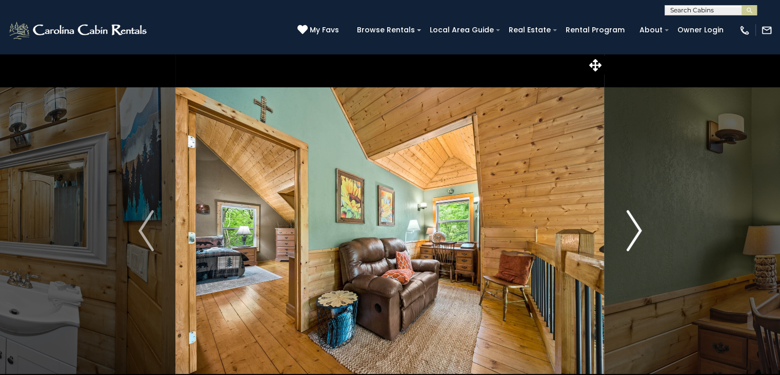
click at [632, 229] on img "Next" at bounding box center [633, 230] width 15 height 41
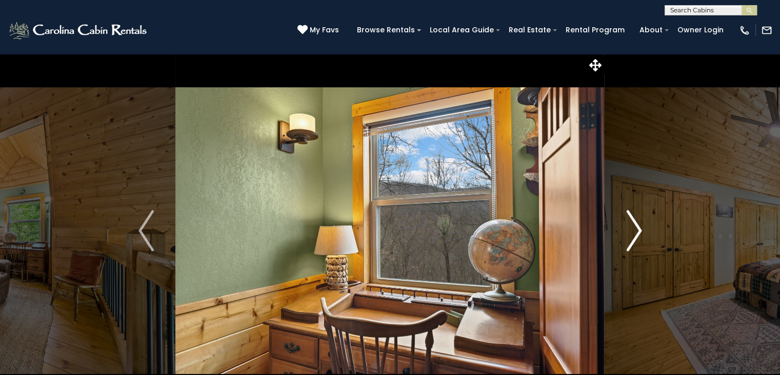
click at [632, 229] on img "Next" at bounding box center [633, 230] width 15 height 41
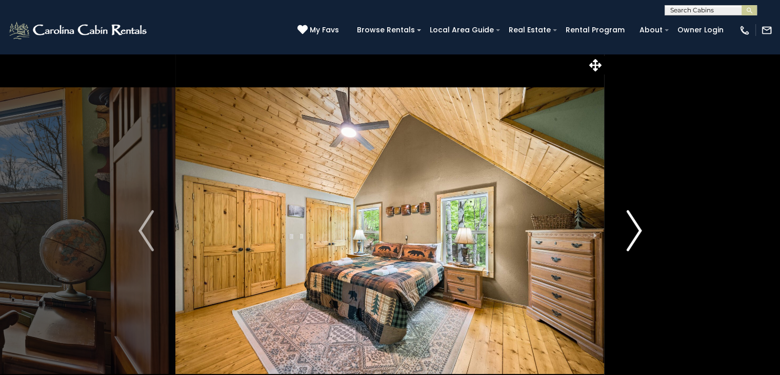
click at [632, 229] on img "Next" at bounding box center [633, 230] width 15 height 41
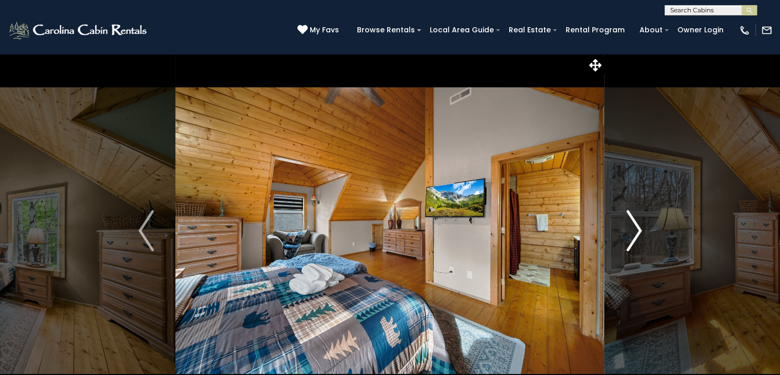
click at [632, 229] on img "Next" at bounding box center [633, 230] width 15 height 41
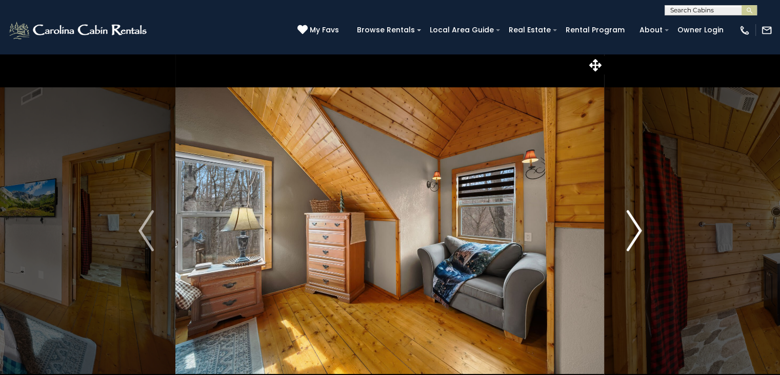
click at [632, 229] on img "Next" at bounding box center [633, 230] width 15 height 41
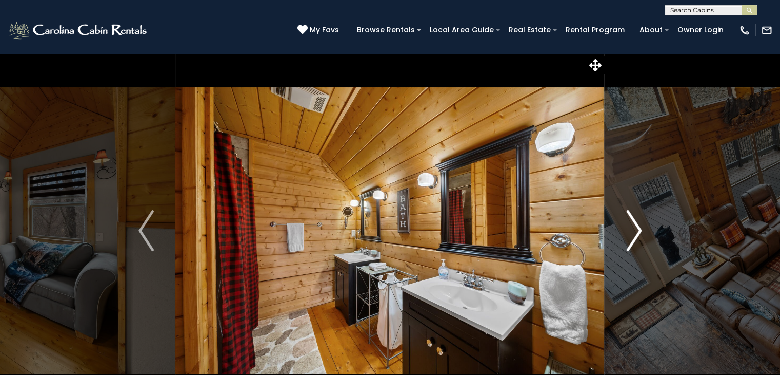
click at [632, 229] on img "Next" at bounding box center [633, 230] width 15 height 41
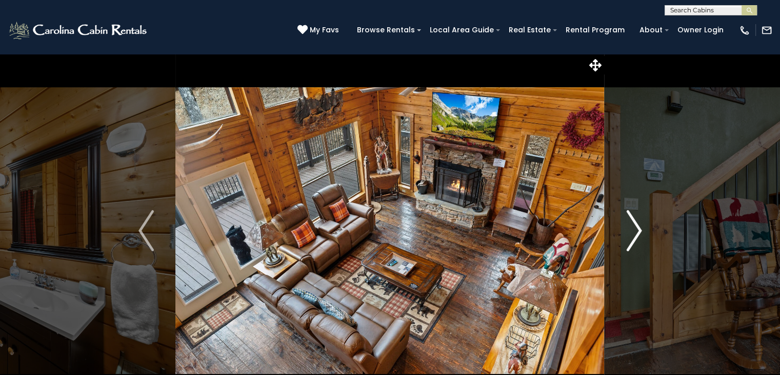
click at [632, 229] on img "Next" at bounding box center [633, 230] width 15 height 41
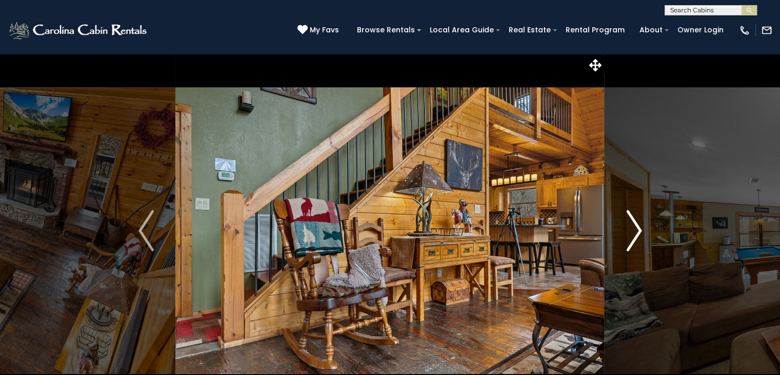
click at [632, 229] on img "Next" at bounding box center [633, 230] width 15 height 41
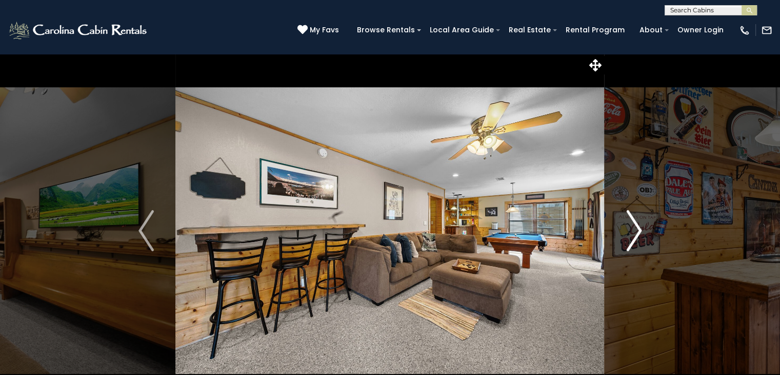
click at [632, 229] on img "Next" at bounding box center [633, 230] width 15 height 41
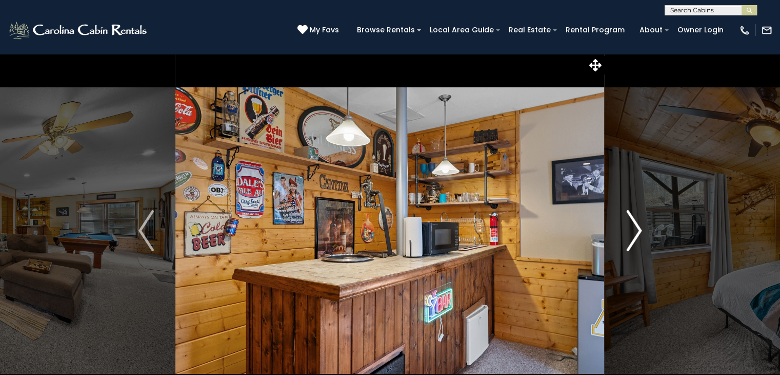
click at [632, 229] on img "Next" at bounding box center [633, 230] width 15 height 41
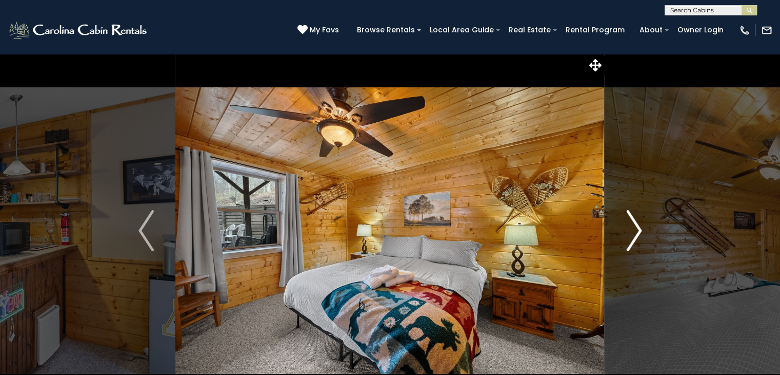
click at [632, 229] on img "Next" at bounding box center [633, 230] width 15 height 41
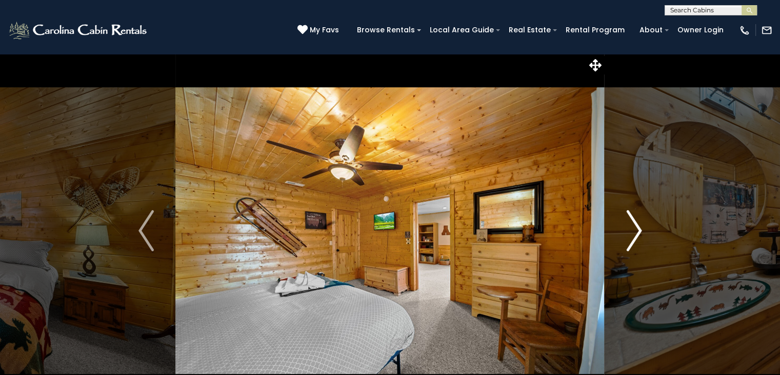
click at [632, 229] on img "Next" at bounding box center [633, 230] width 15 height 41
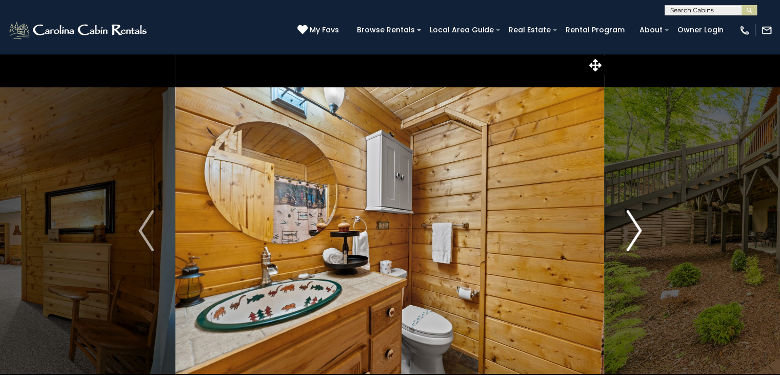
click at [632, 229] on img "Next" at bounding box center [633, 230] width 15 height 41
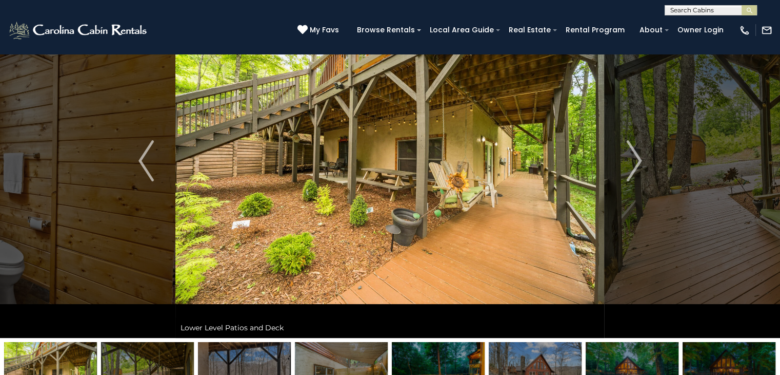
scroll to position [35, 0]
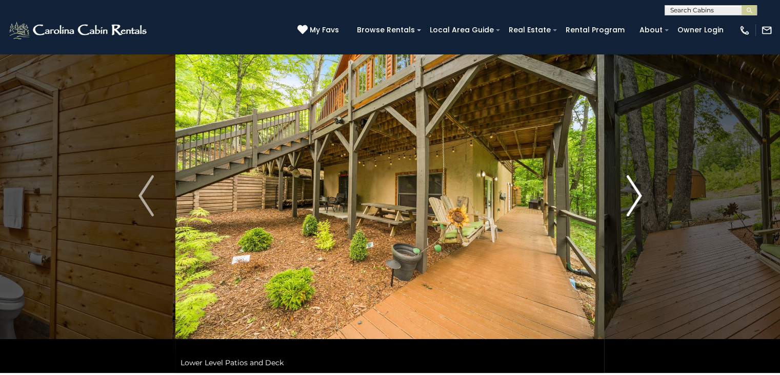
click at [637, 195] on img "Next" at bounding box center [633, 195] width 15 height 41
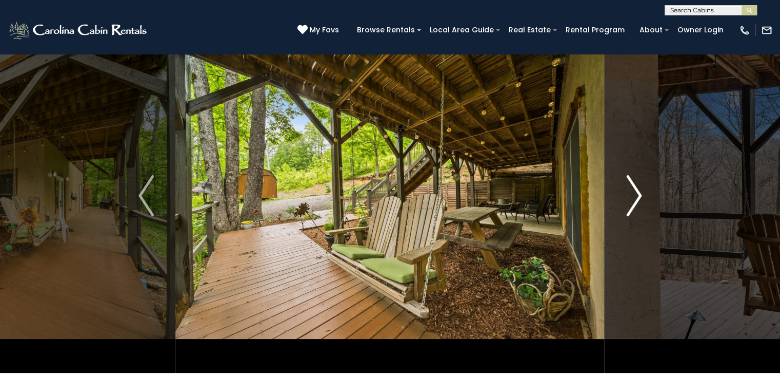
click at [637, 195] on img "Next" at bounding box center [633, 195] width 15 height 41
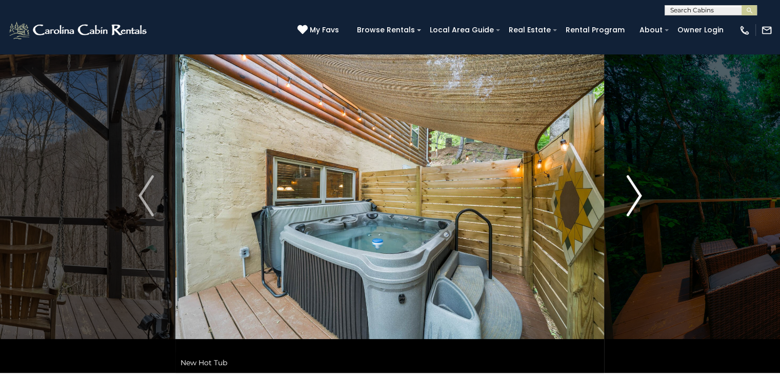
click at [637, 195] on img "Next" at bounding box center [633, 195] width 15 height 41
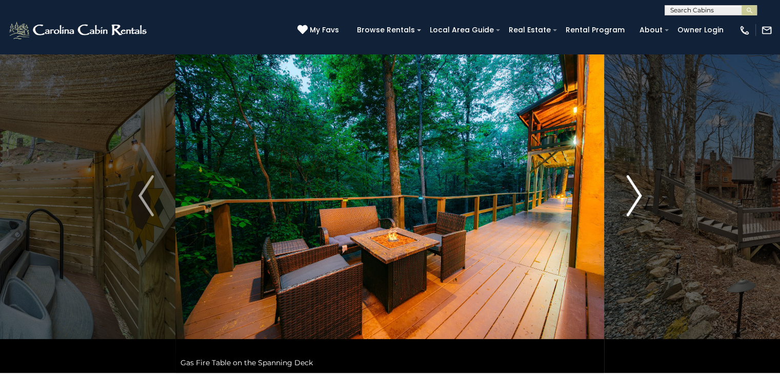
click at [637, 195] on img "Next" at bounding box center [633, 195] width 15 height 41
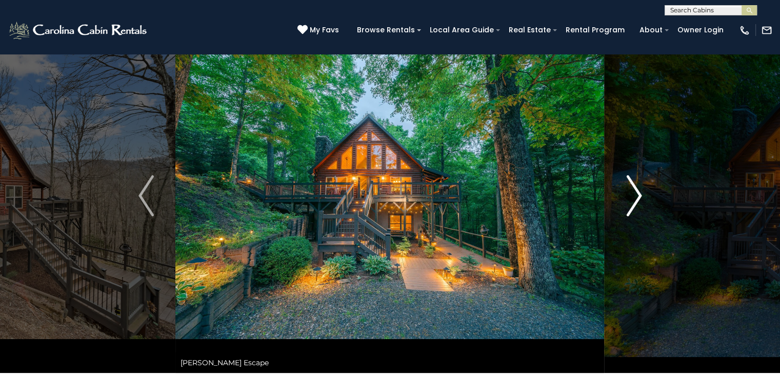
click at [637, 195] on img "Next" at bounding box center [633, 195] width 15 height 41
